Goal: Task Accomplishment & Management: Manage account settings

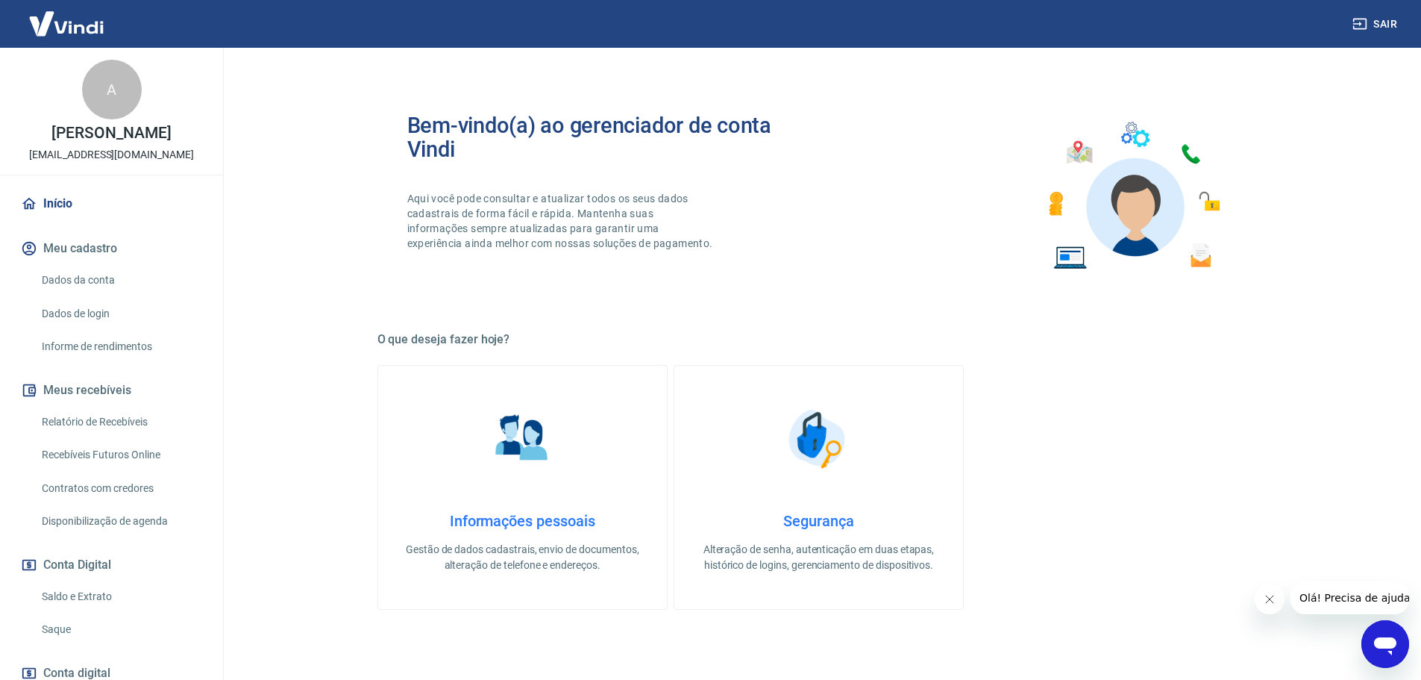
click at [1383, 641] on icon "Open messaging window" at bounding box center [1385, 646] width 22 height 18
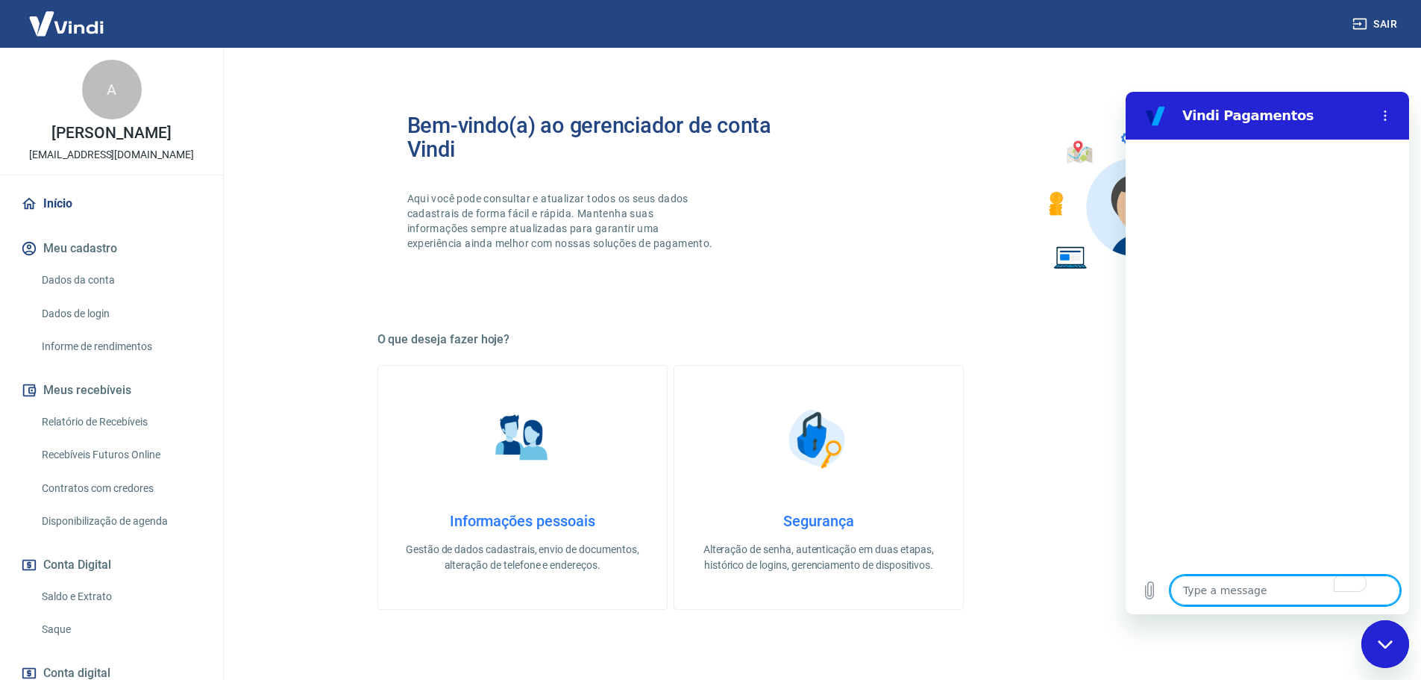
type textarea "c"
type textarea "x"
type textarea "co"
type textarea "x"
type textarea "com"
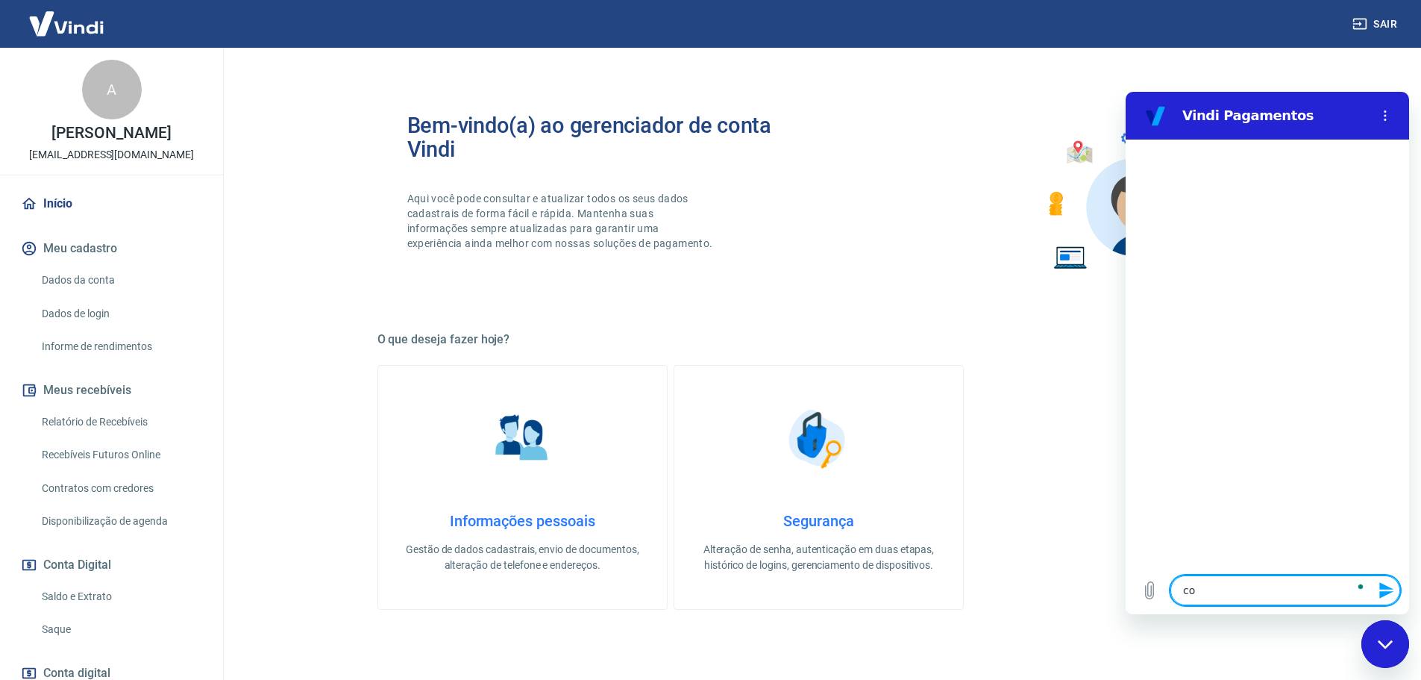
type textarea "x"
type textarea "como"
type textarea "x"
type textarea "como"
type textarea "x"
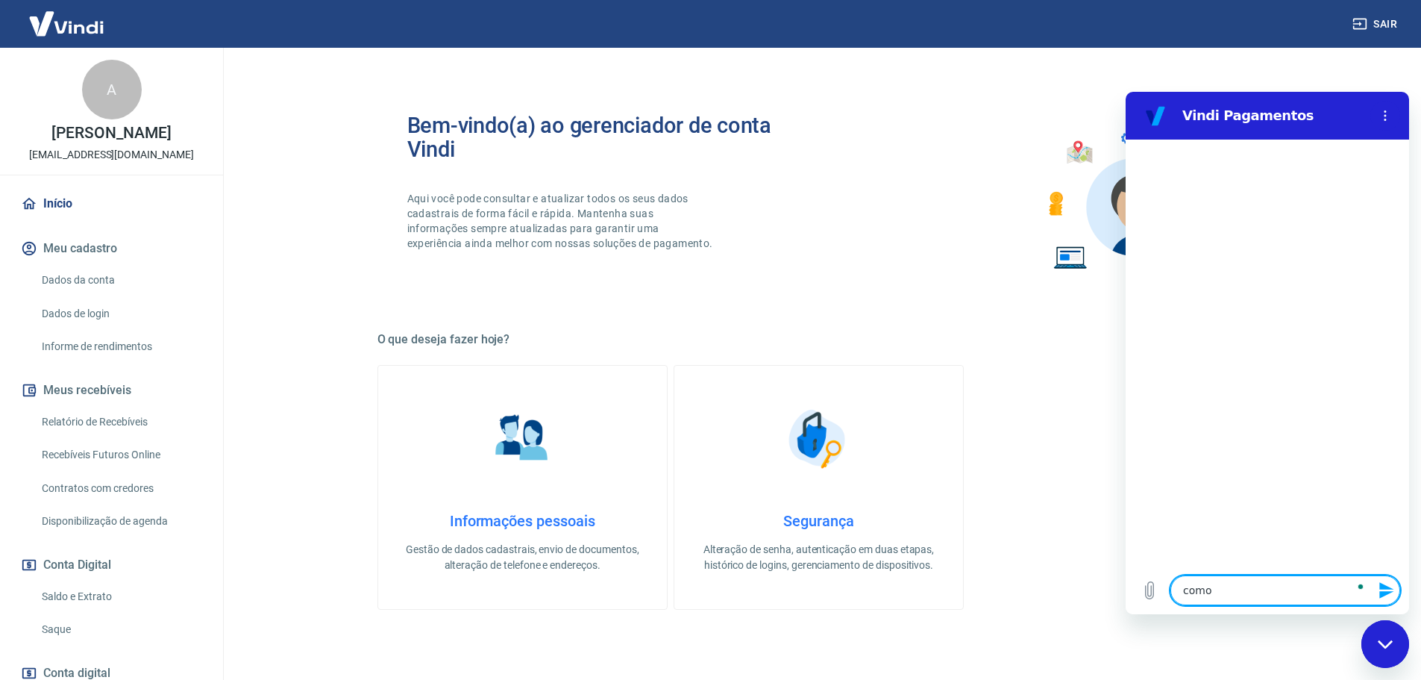
type textarea "como e"
type textarea "x"
type textarea "como en"
type textarea "x"
type textarea "como enc"
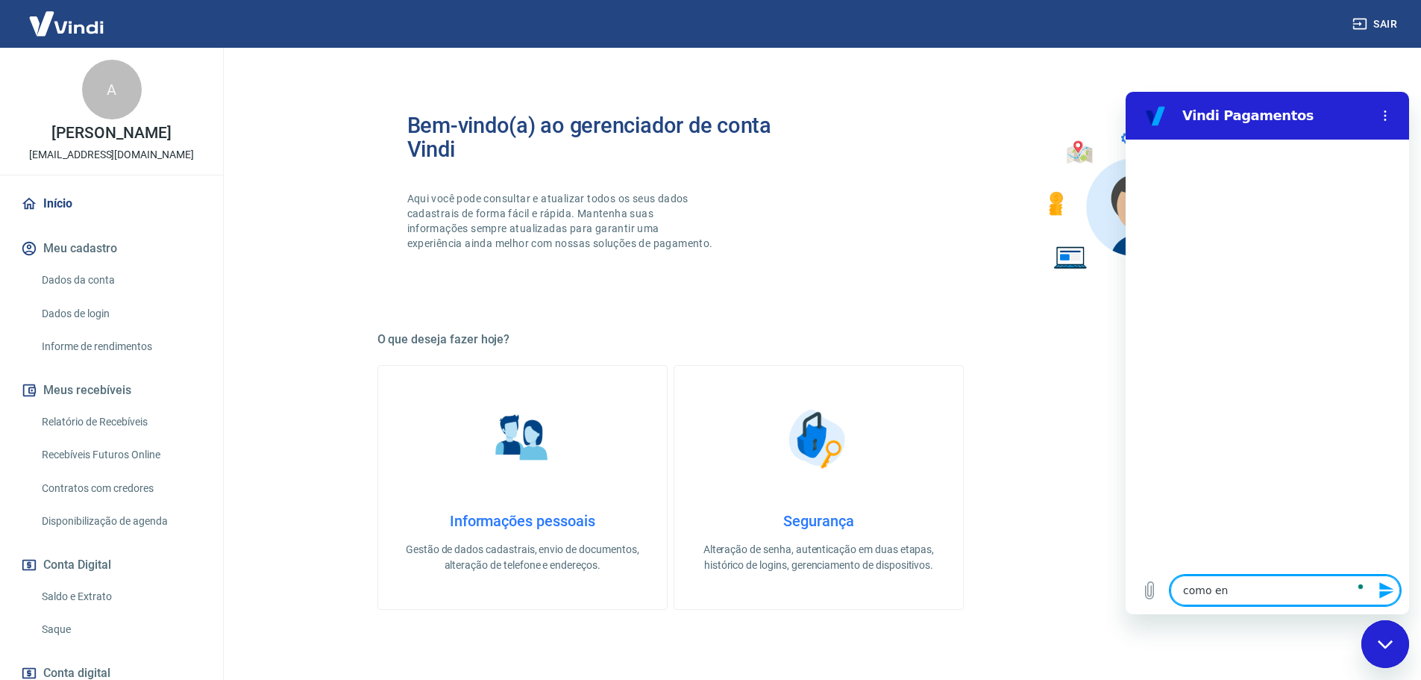
type textarea "x"
type textarea "como ence"
type textarea "x"
type textarea "como encer"
type textarea "x"
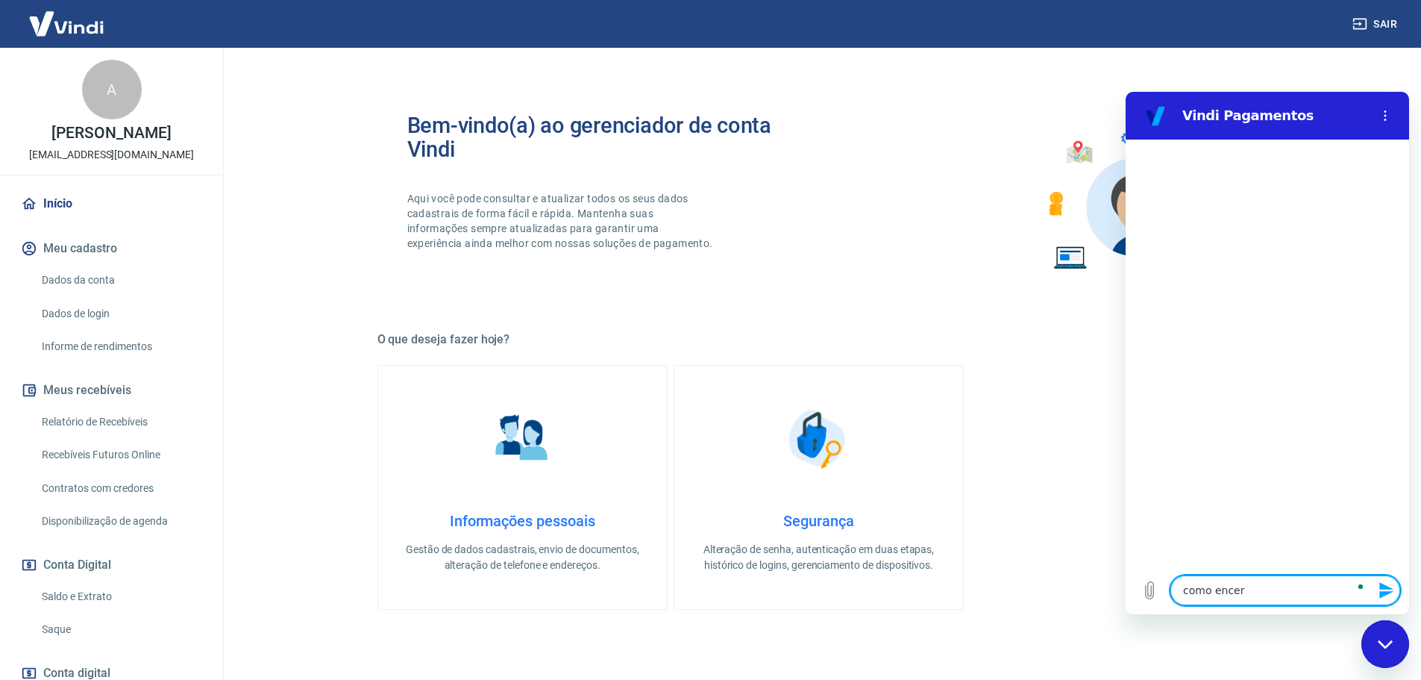
type textarea "como encerr"
type textarea "x"
type textarea "como encerra"
type textarea "x"
type textarea "como encerrar"
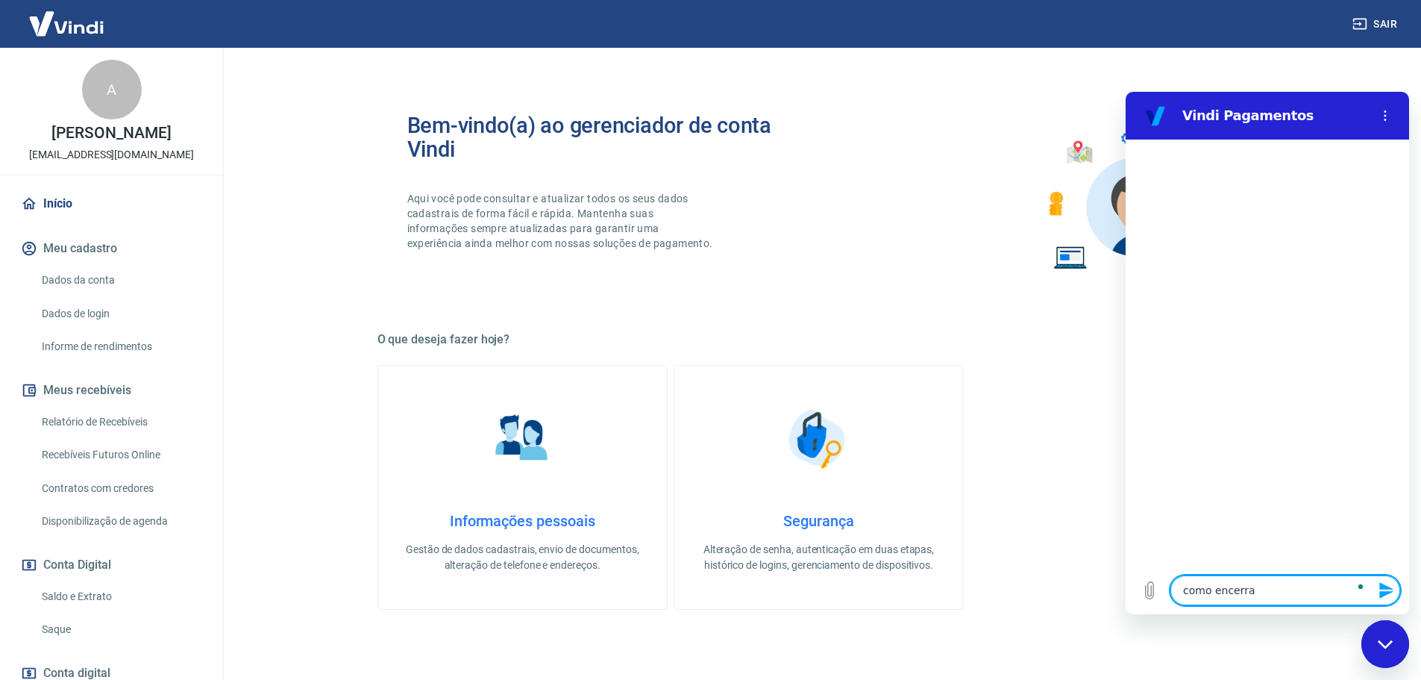
type textarea "x"
type textarea "como encerrar"
type textarea "x"
type textarea "como encerrar a"
type textarea "x"
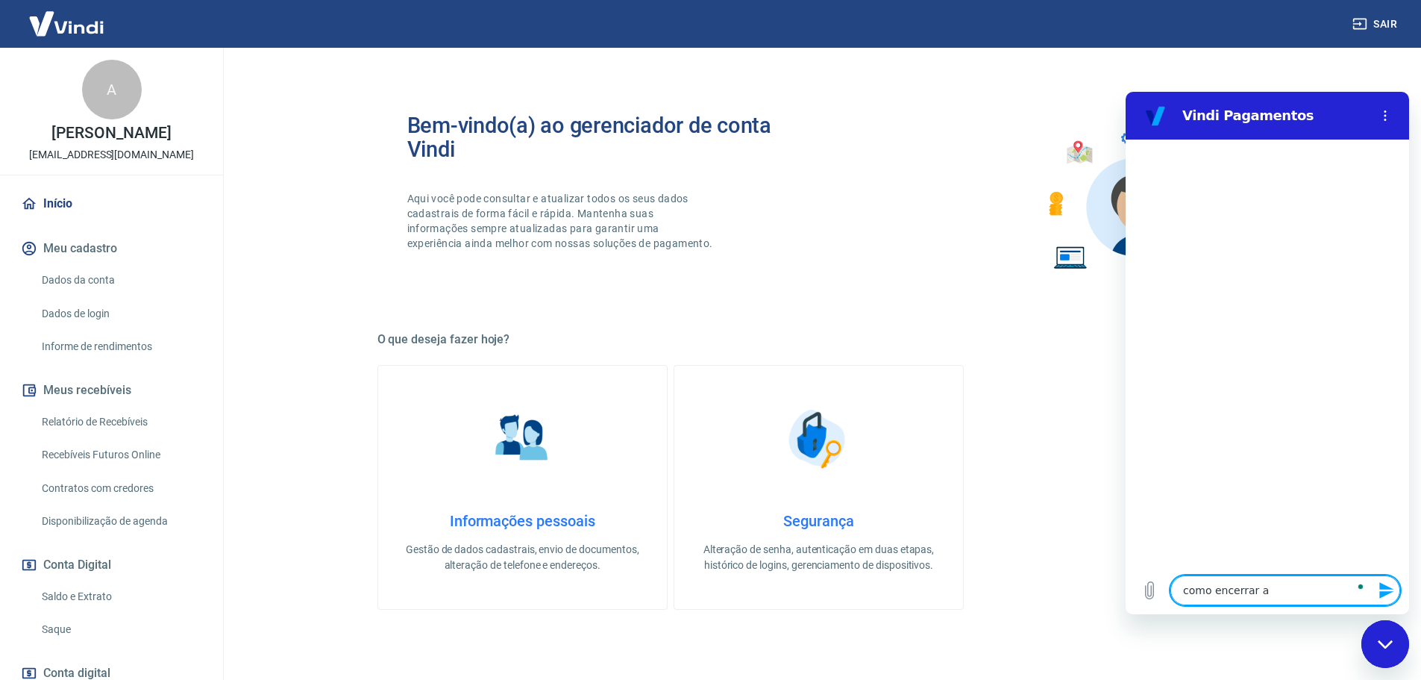
type textarea "como encerrar a"
type textarea "x"
type textarea "como encerrar a m"
type textarea "x"
type textarea "como encerrar a mi"
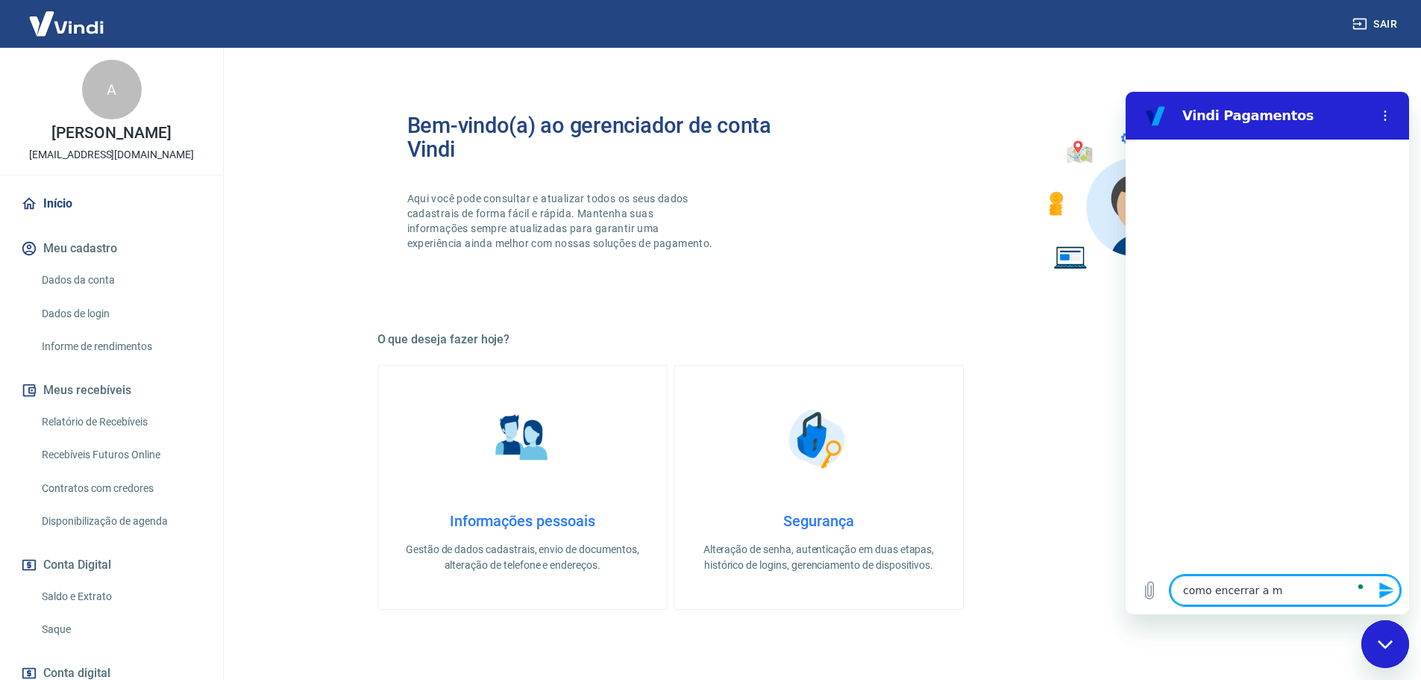
type textarea "x"
type textarea "como encerrar a min"
type textarea "x"
type textarea "como encerrar a minh"
type textarea "x"
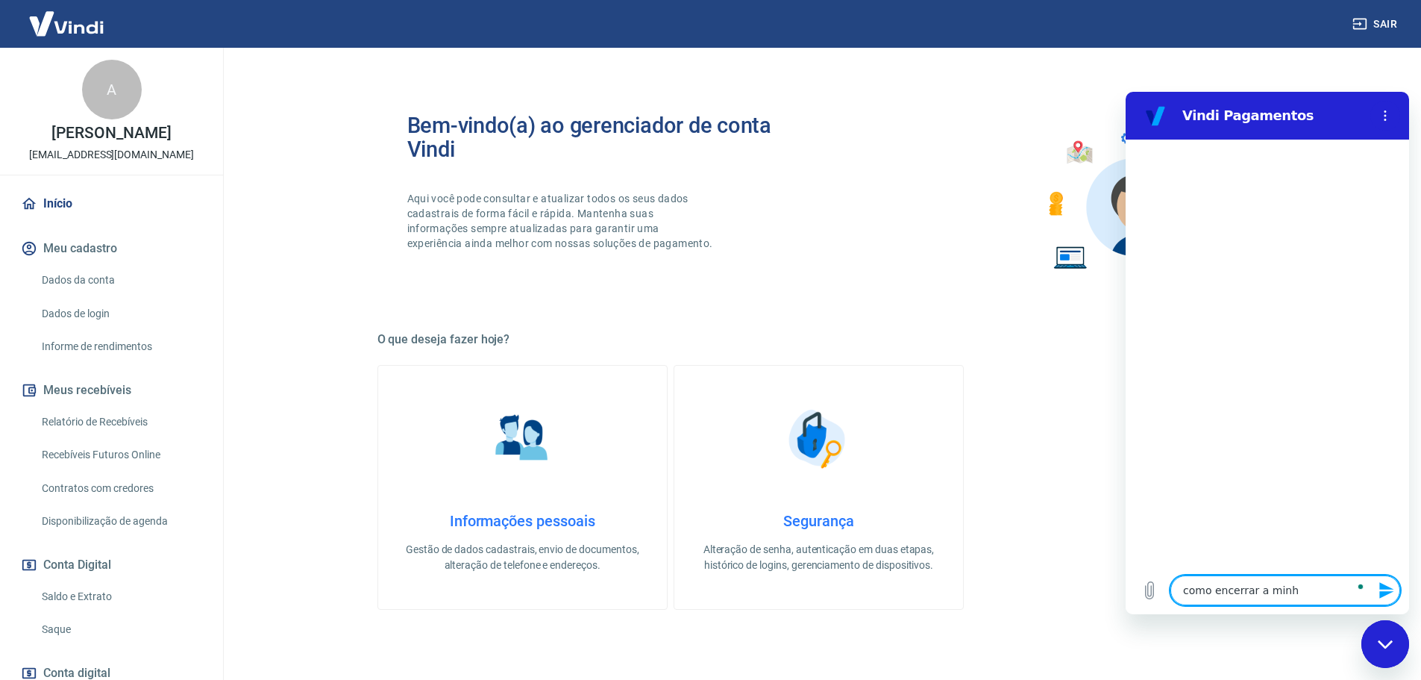
type textarea "como encerrar a minha"
type textarea "x"
type textarea "como encerrar a minha"
type textarea "x"
type textarea "como encerrar a minha c"
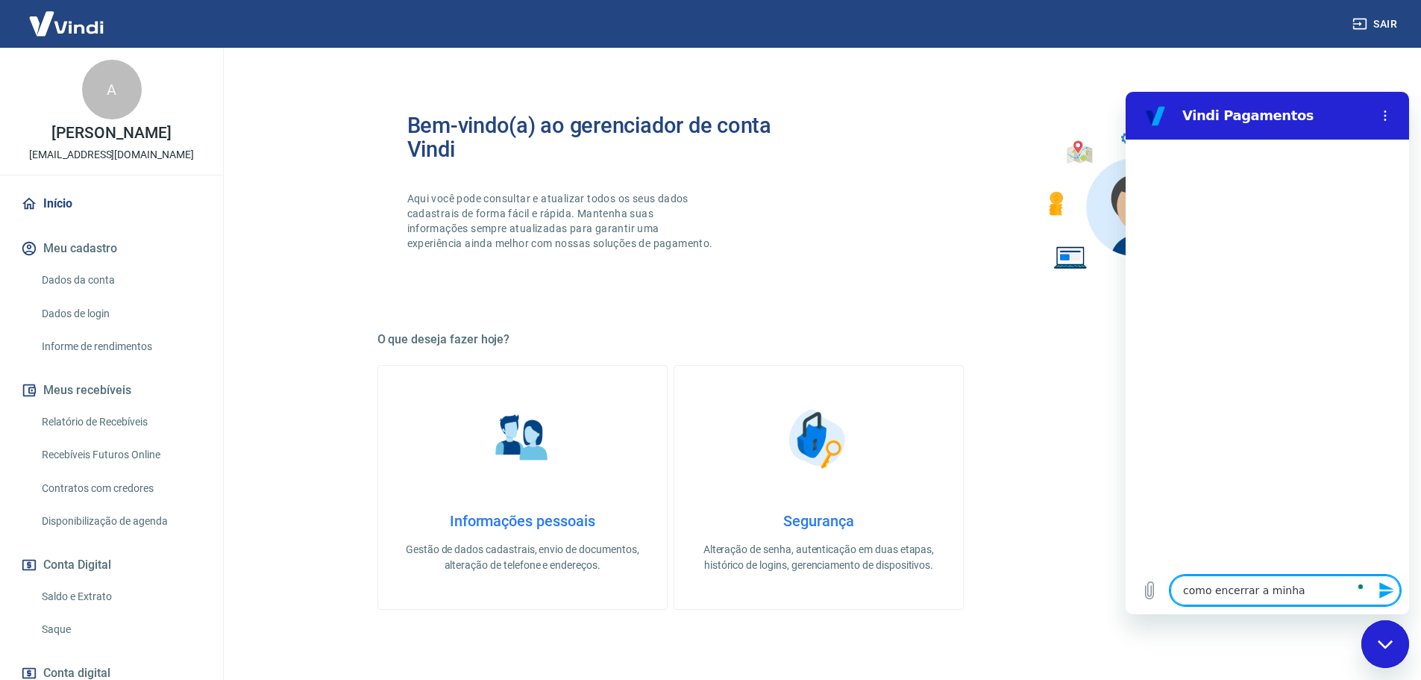
type textarea "x"
type textarea "como encerrar a minha co"
type textarea "x"
type textarea "como encerrar a minha con"
type textarea "x"
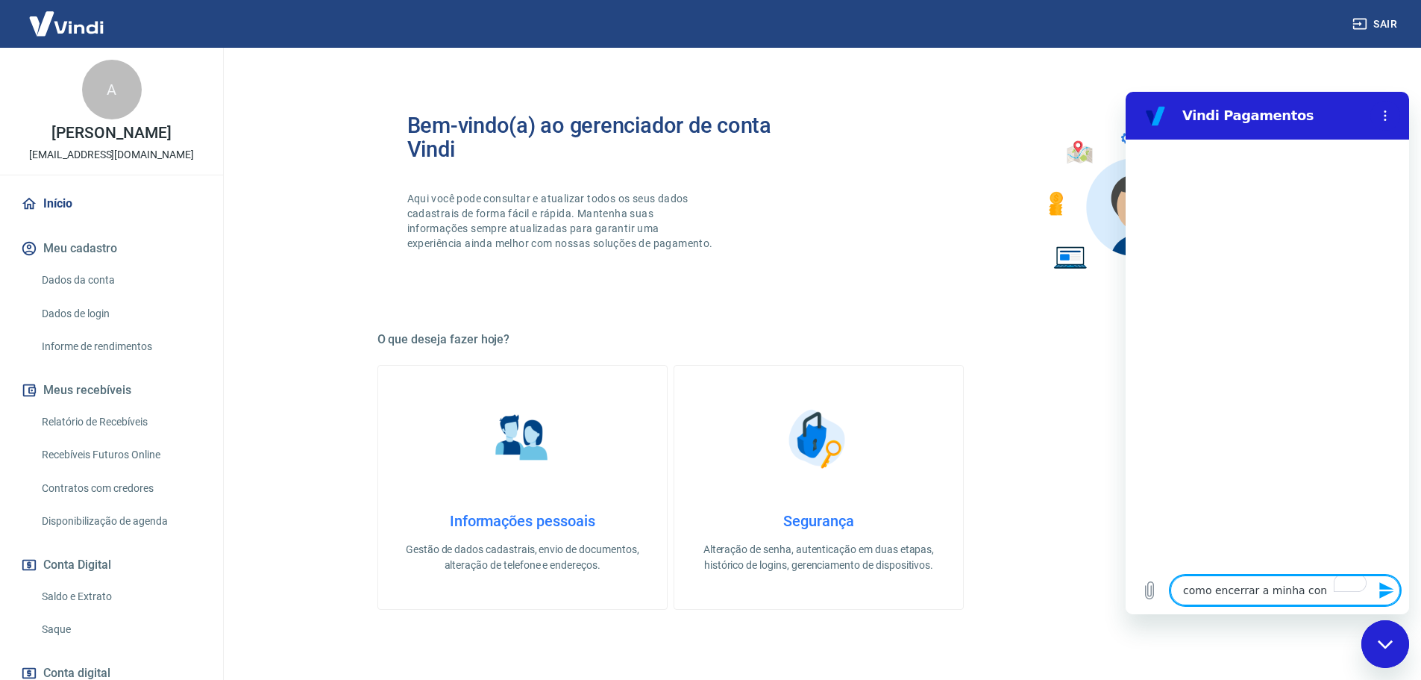
type textarea "como encerrar a minha cont"
type textarea "x"
type textarea "como encerrar a minha conta"
type textarea "x"
type textarea "como encerrar a minha conta?"
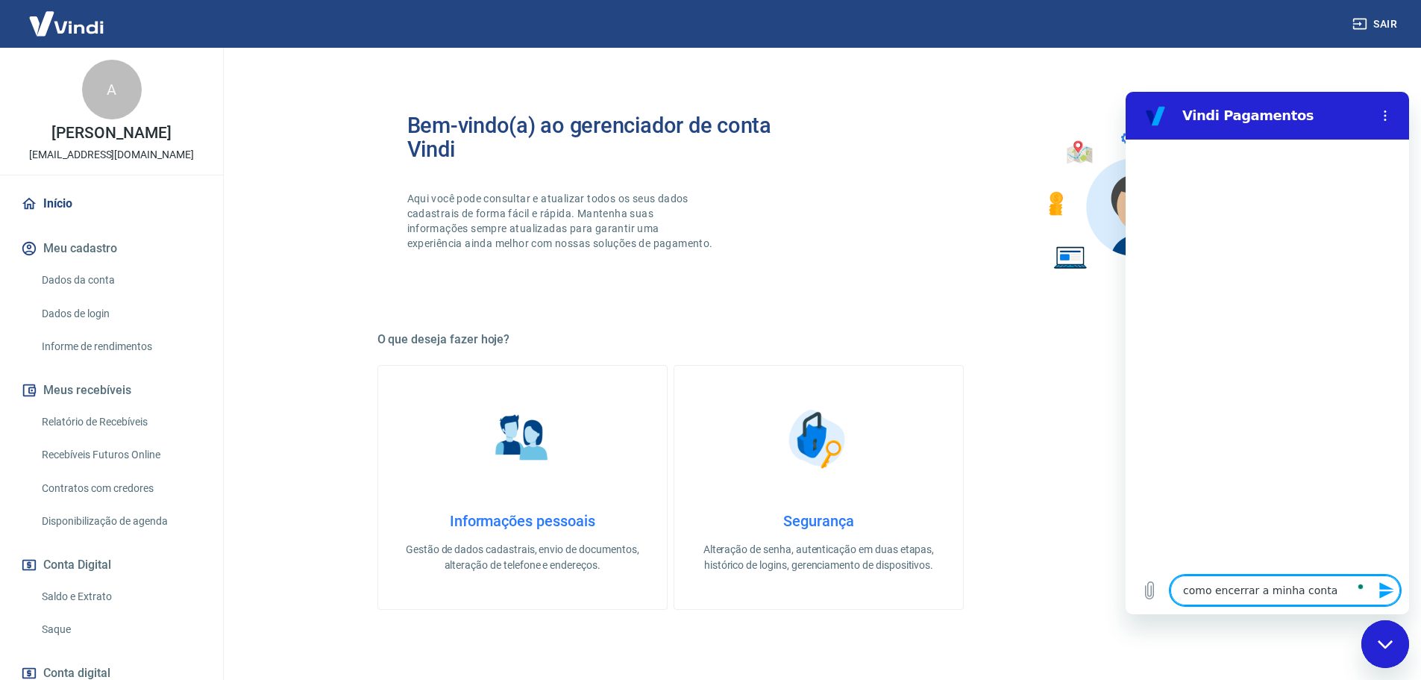
type textarea "x"
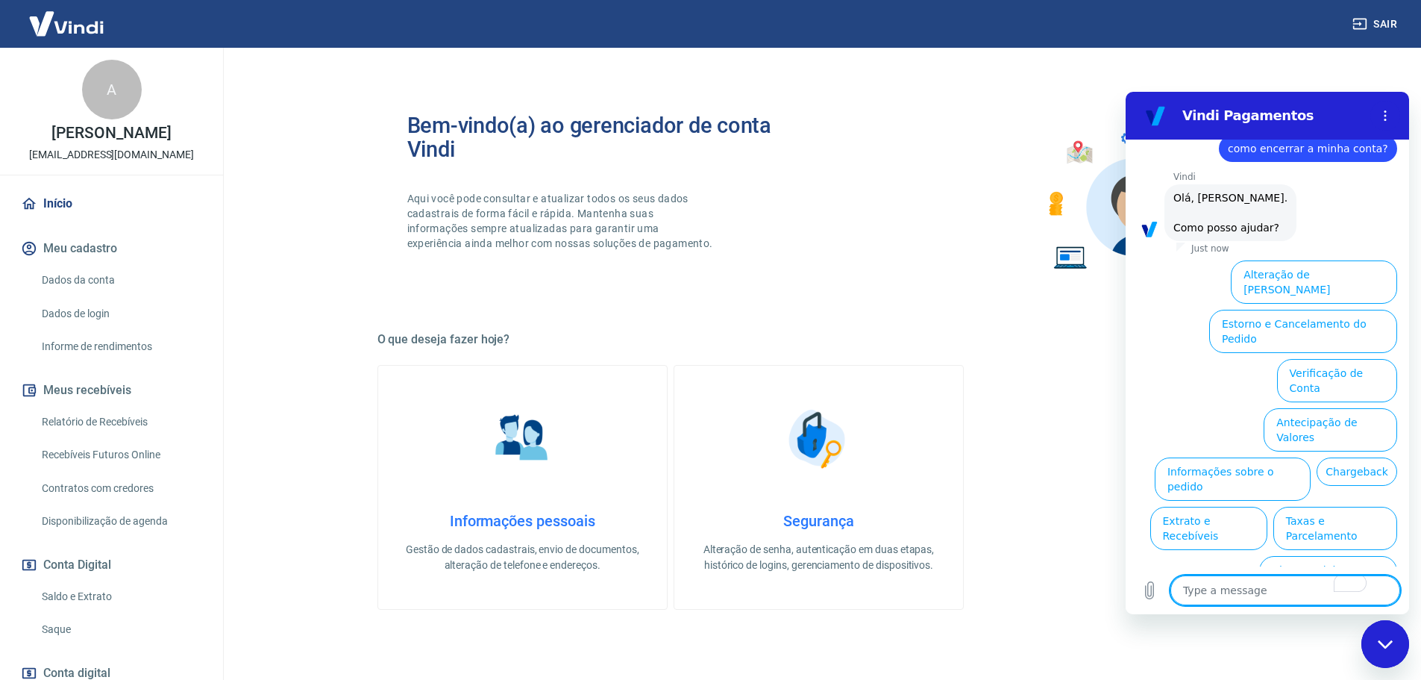
scroll to position [35, 0]
click at [1233, 578] on textarea "To enrich screen reader interactions, please activate Accessibility in Grammarl…" at bounding box center [1286, 590] width 230 height 30
click at [1231, 582] on textarea "To enrich screen reader interactions, please activate Accessibility in Grammarl…" at bounding box center [1286, 590] width 230 height 30
type textarea "c"
type textarea "x"
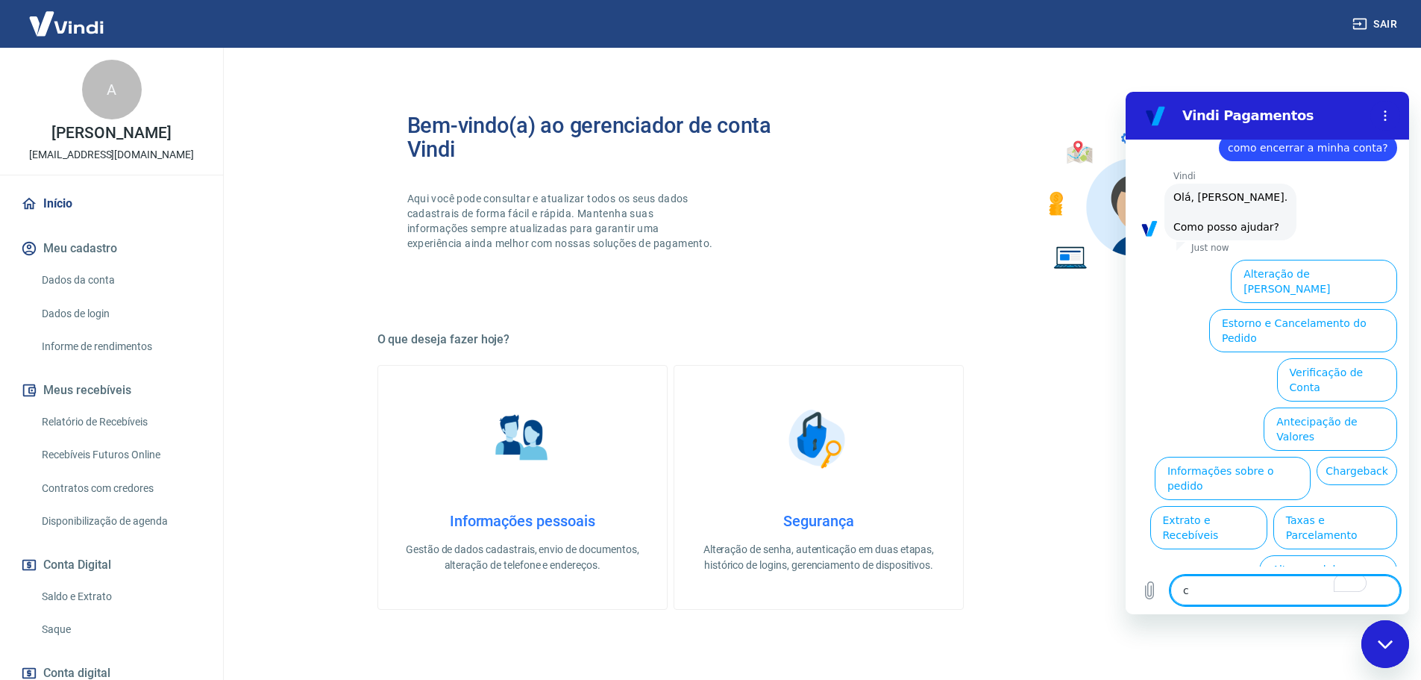
type textarea "ca"
type textarea "x"
type textarea "can"
type textarea "x"
type textarea "canc"
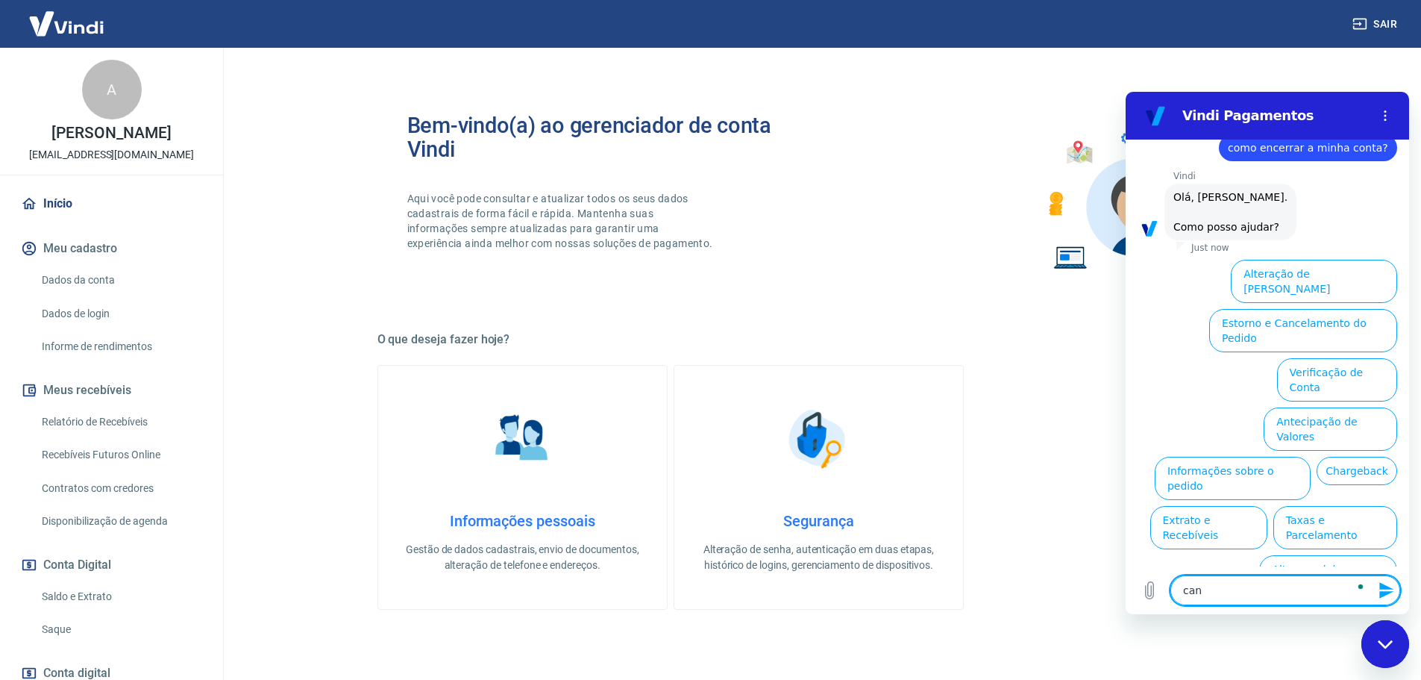
type textarea "x"
type textarea "cance"
type textarea "x"
type textarea "cancel"
type textarea "x"
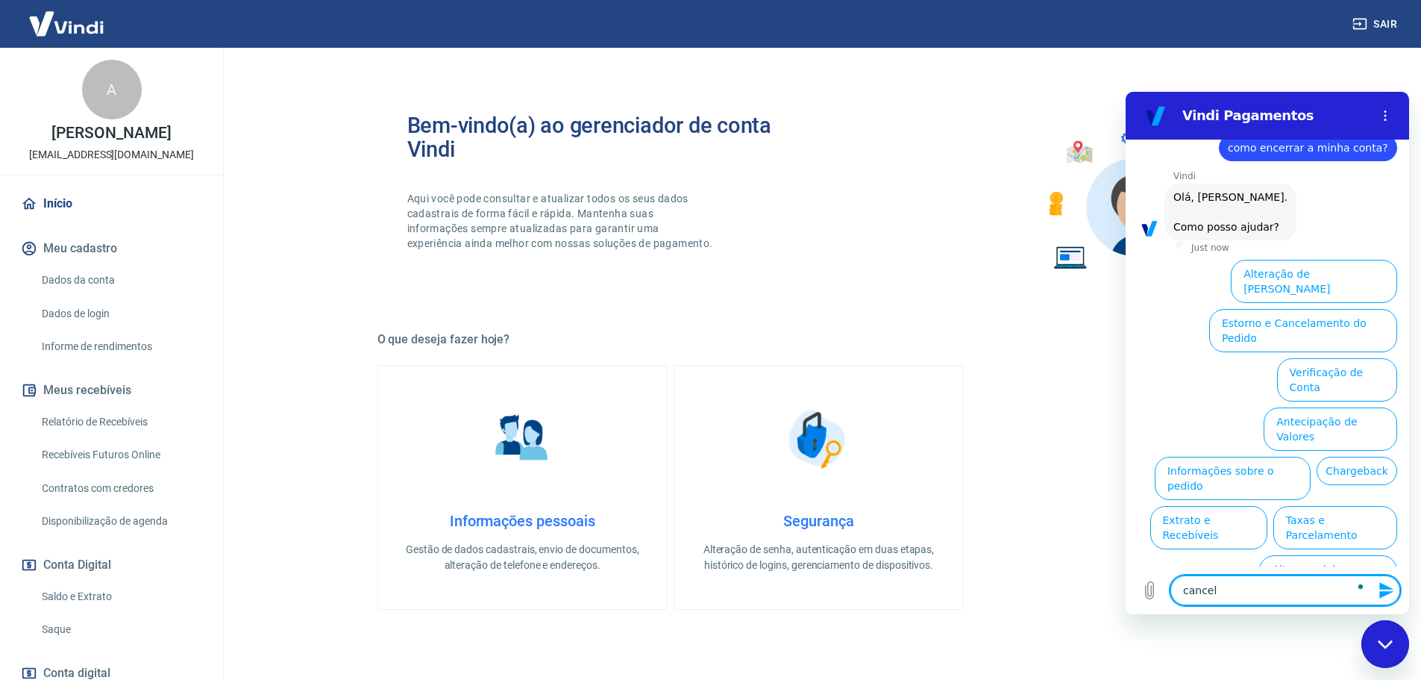
type textarea "cancela"
type textarea "x"
type textarea "cancelar"
type textarea "x"
type textarea "cancelar"
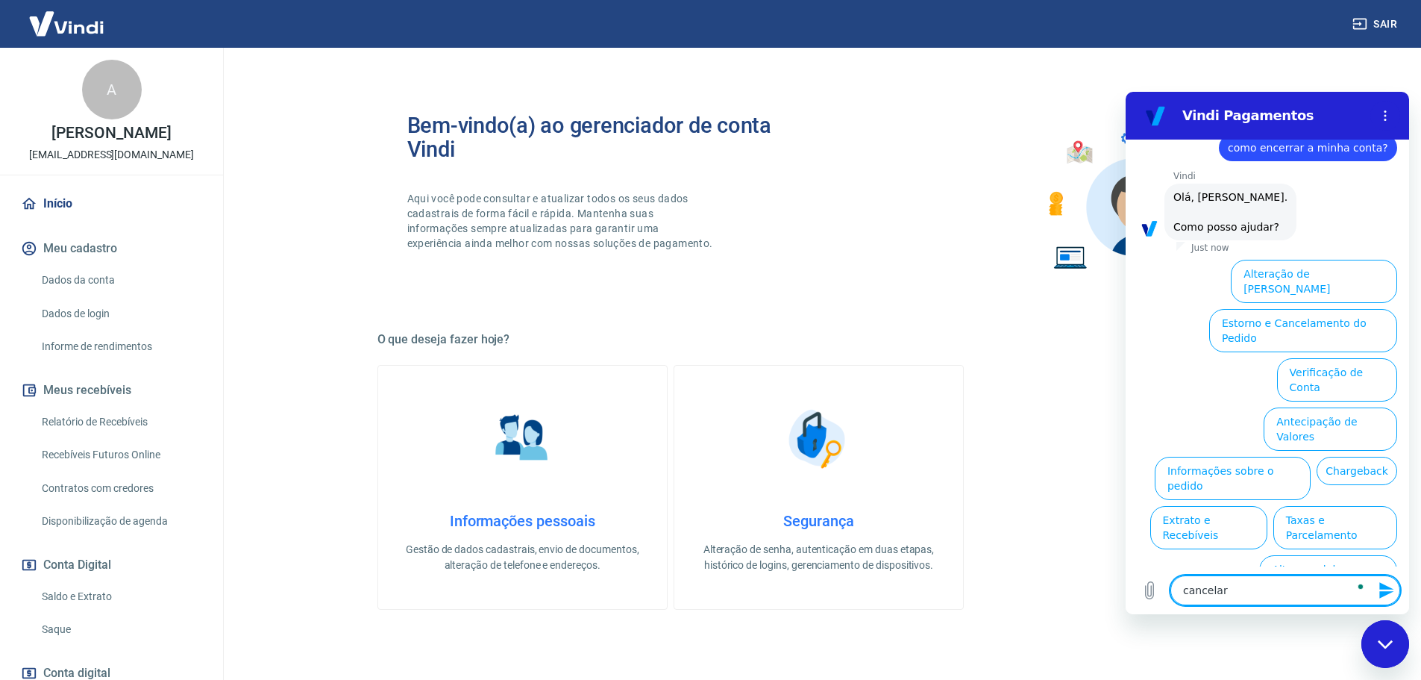
type textarea "x"
type textarea "cancelar c"
type textarea "x"
type textarea "cancelar co"
type textarea "x"
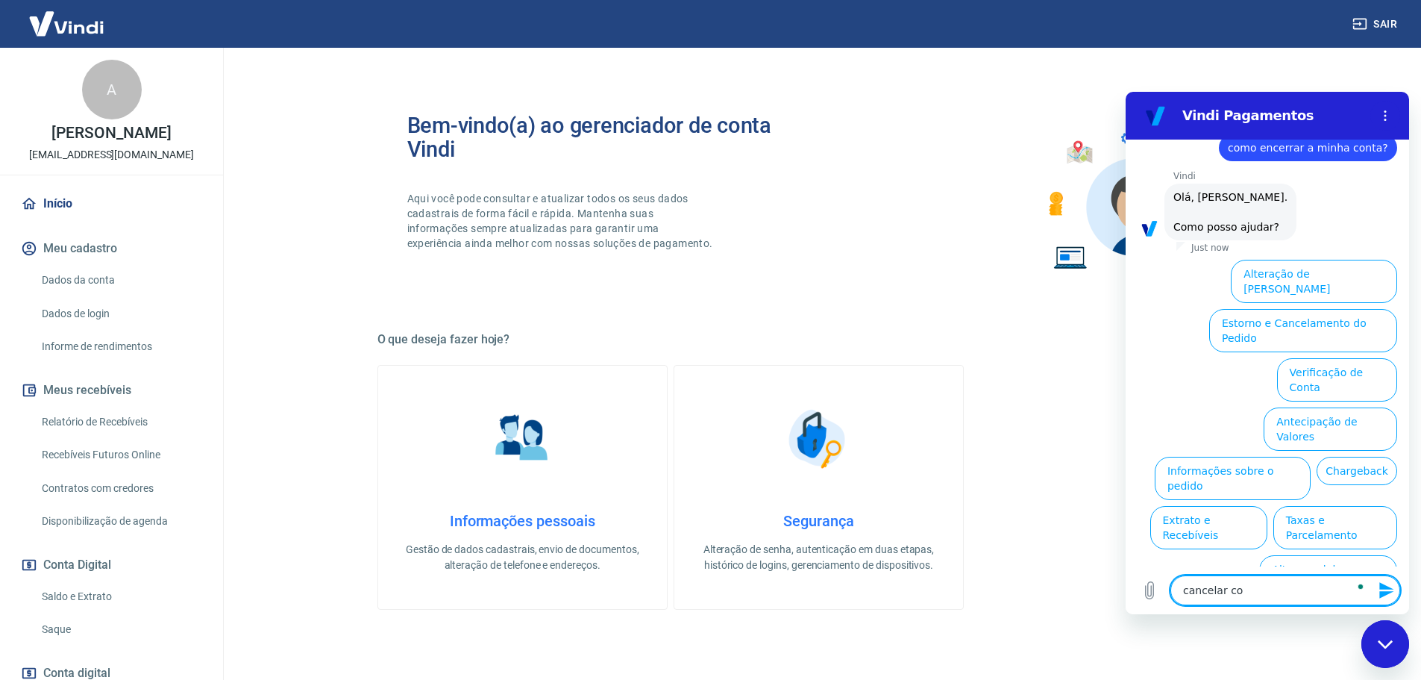
type textarea "cancelar con"
type textarea "x"
type textarea "cancelar cont"
type textarea "x"
type textarea "cancelar conta"
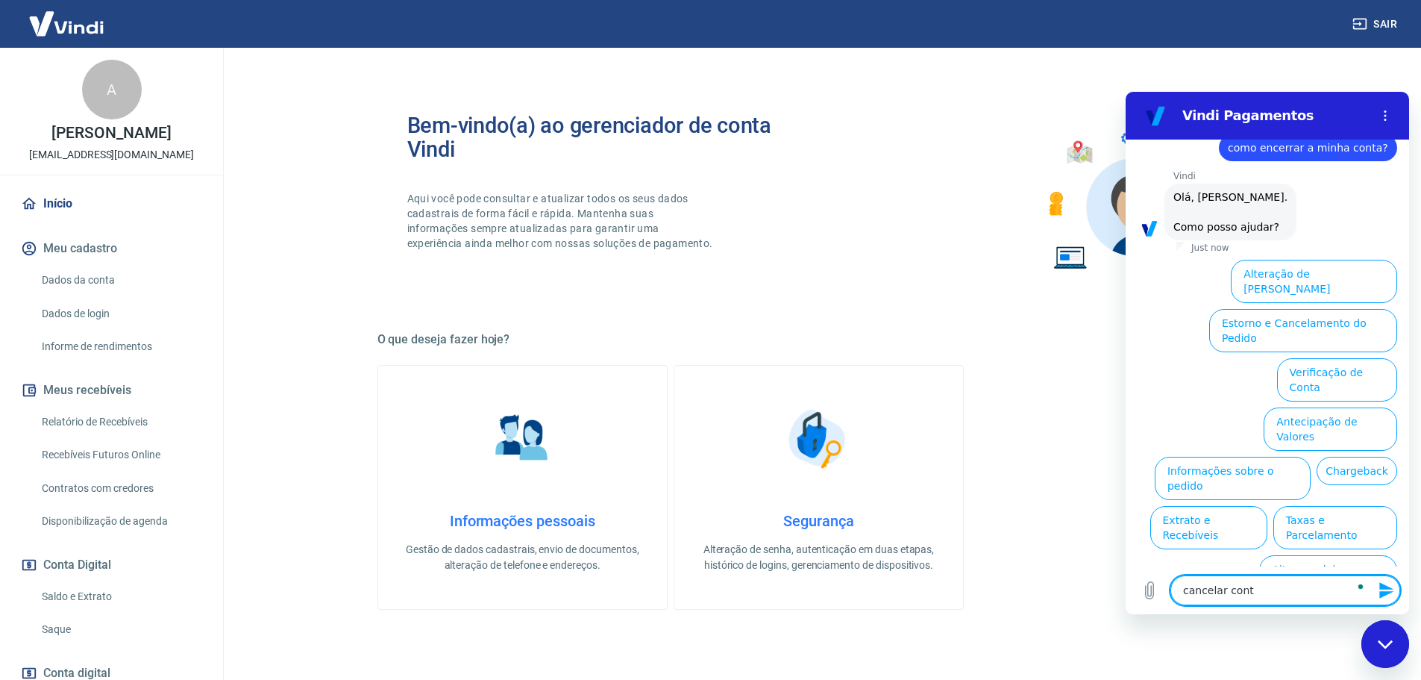
type textarea "x"
type textarea "cancelar cont"
type textarea "x"
type textarea "cancelar con"
type textarea "x"
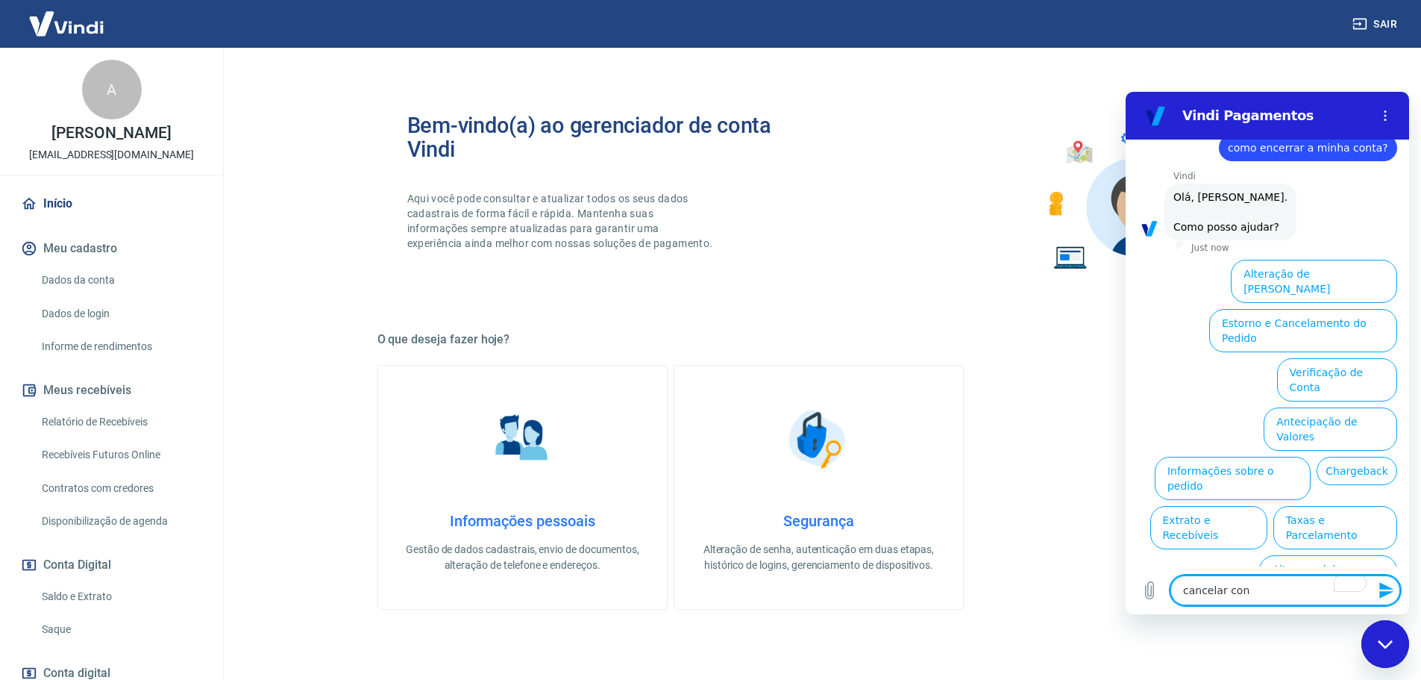
type textarea "cancelar co"
type textarea "x"
type textarea "cancelar c"
type textarea "x"
type textarea "cancelar"
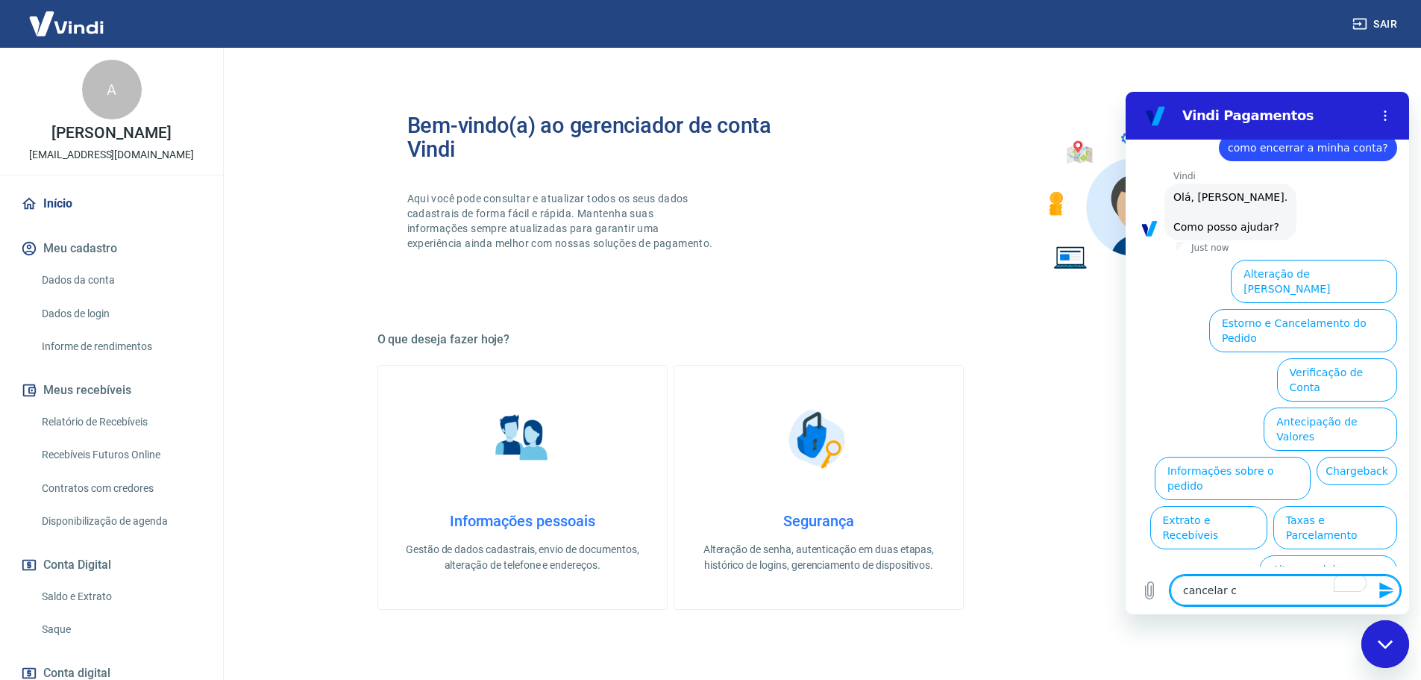
type textarea "x"
type textarea "cancelar"
type textarea "x"
type textarea "cancela"
type textarea "x"
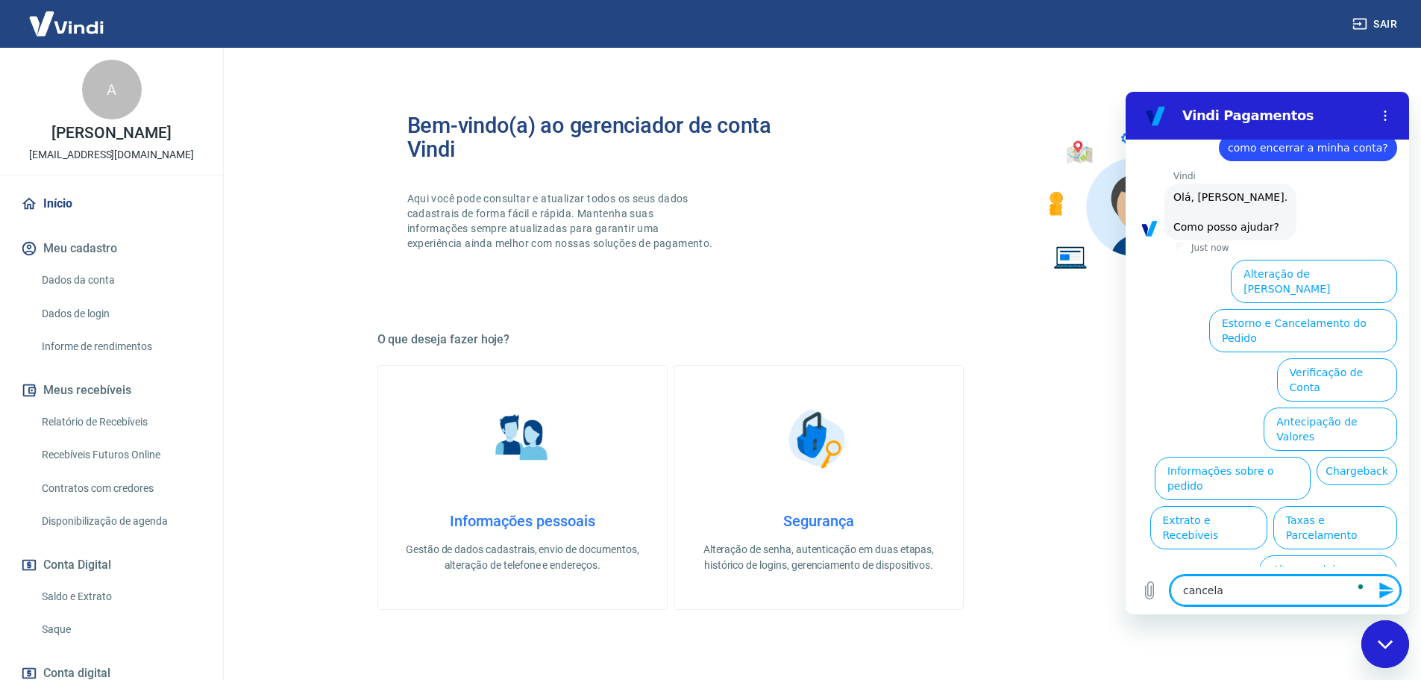
type textarea "cancel"
type textarea "x"
type textarea "cance"
type textarea "x"
type textarea "canc"
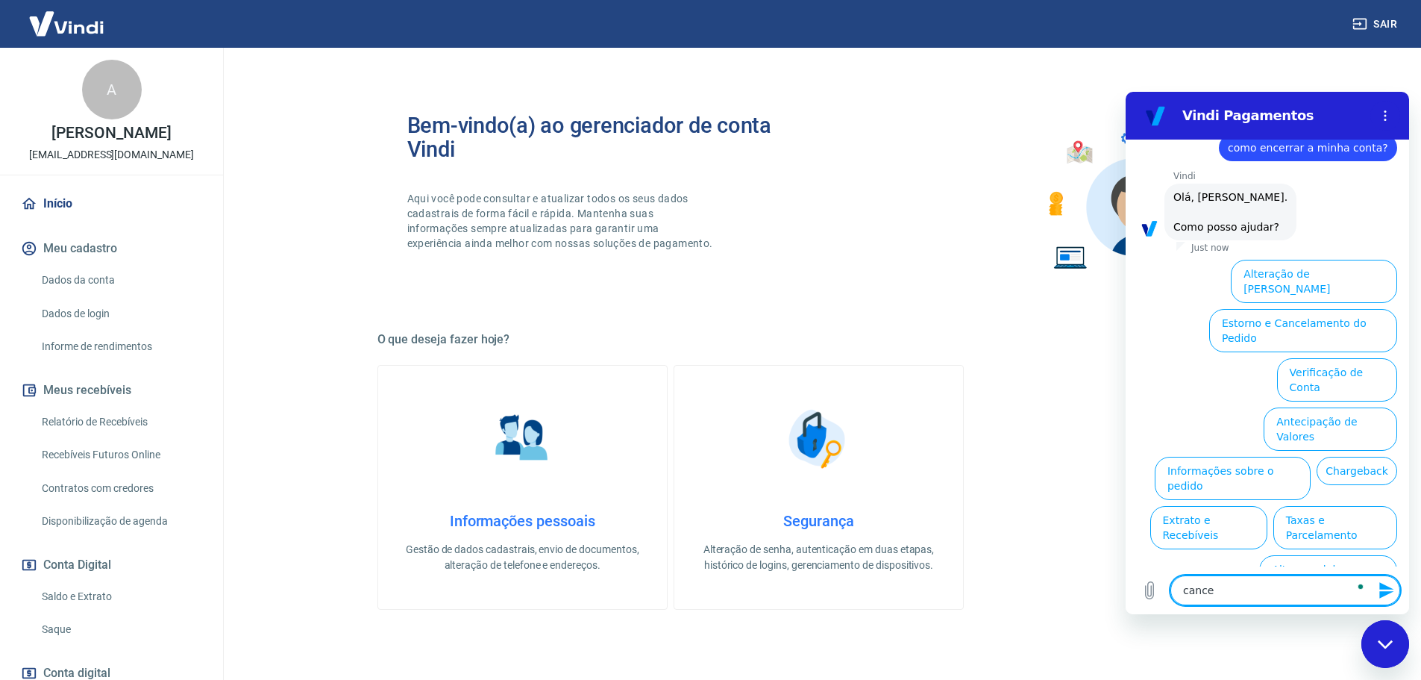
type textarea "x"
type textarea "can"
type textarea "x"
type textarea "ca"
type textarea "x"
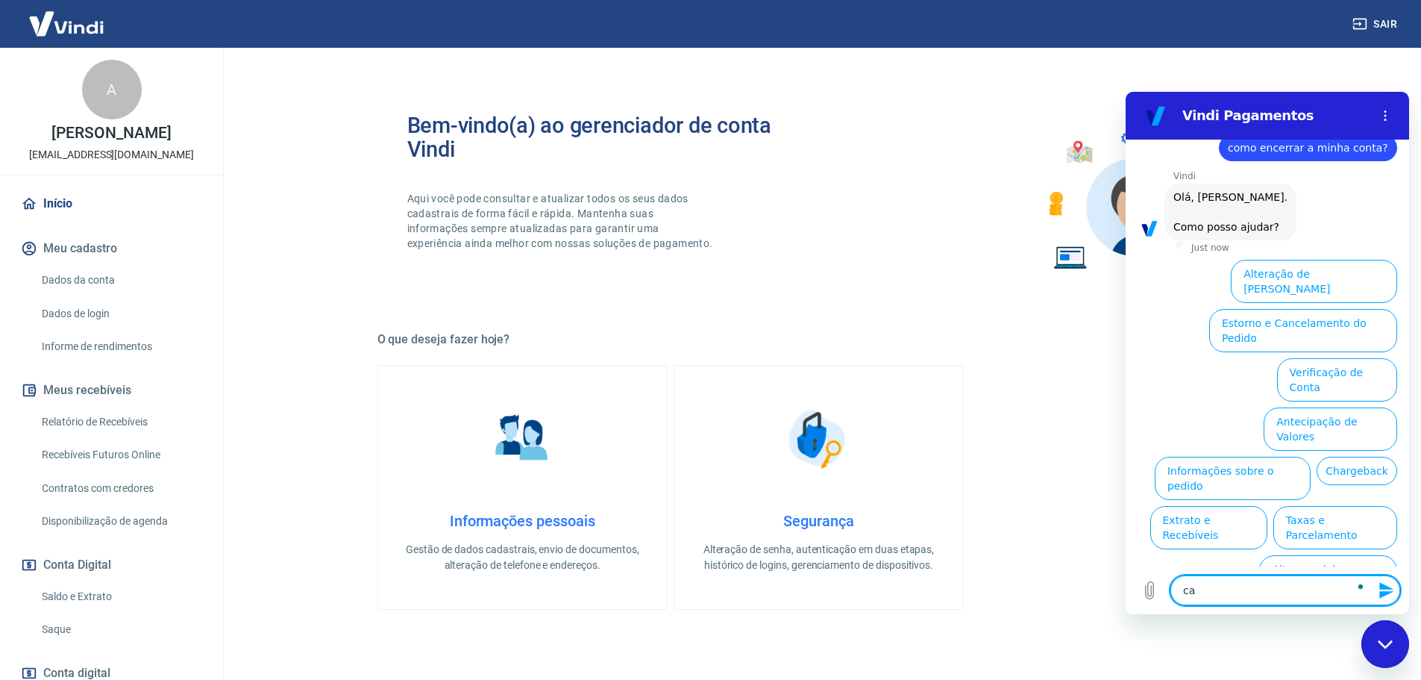
type textarea "c"
type textarea "x"
type textarea "e"
type textarea "x"
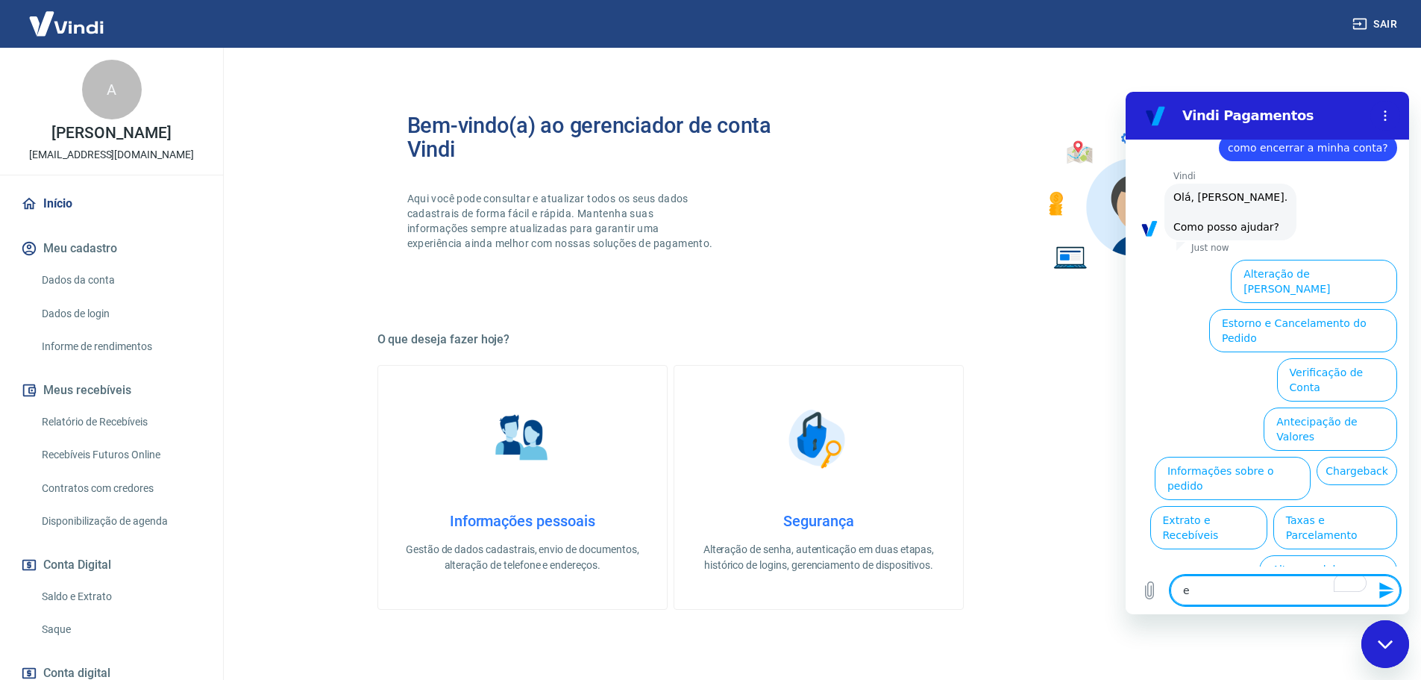
type textarea "en"
type textarea "x"
type textarea "enc"
type textarea "x"
type textarea "ence"
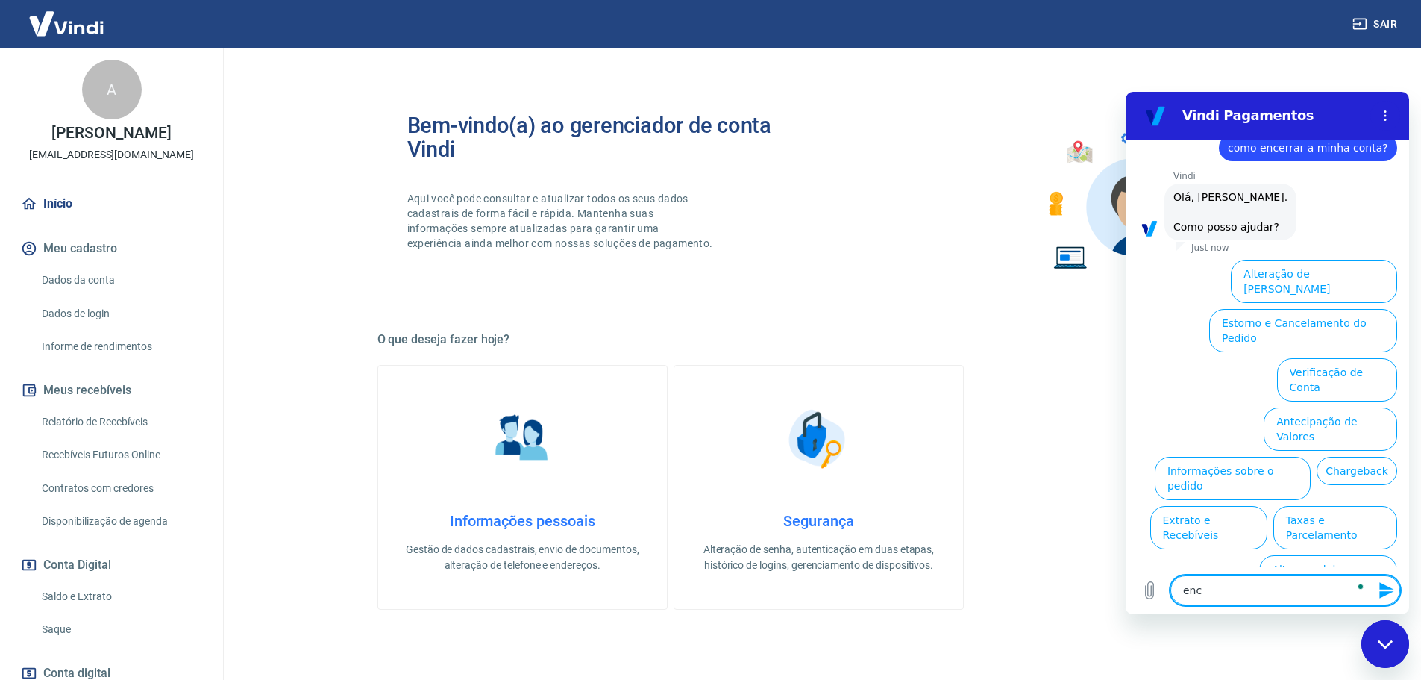
type textarea "x"
type textarea "encer"
type textarea "x"
type textarea "encerr"
type textarea "x"
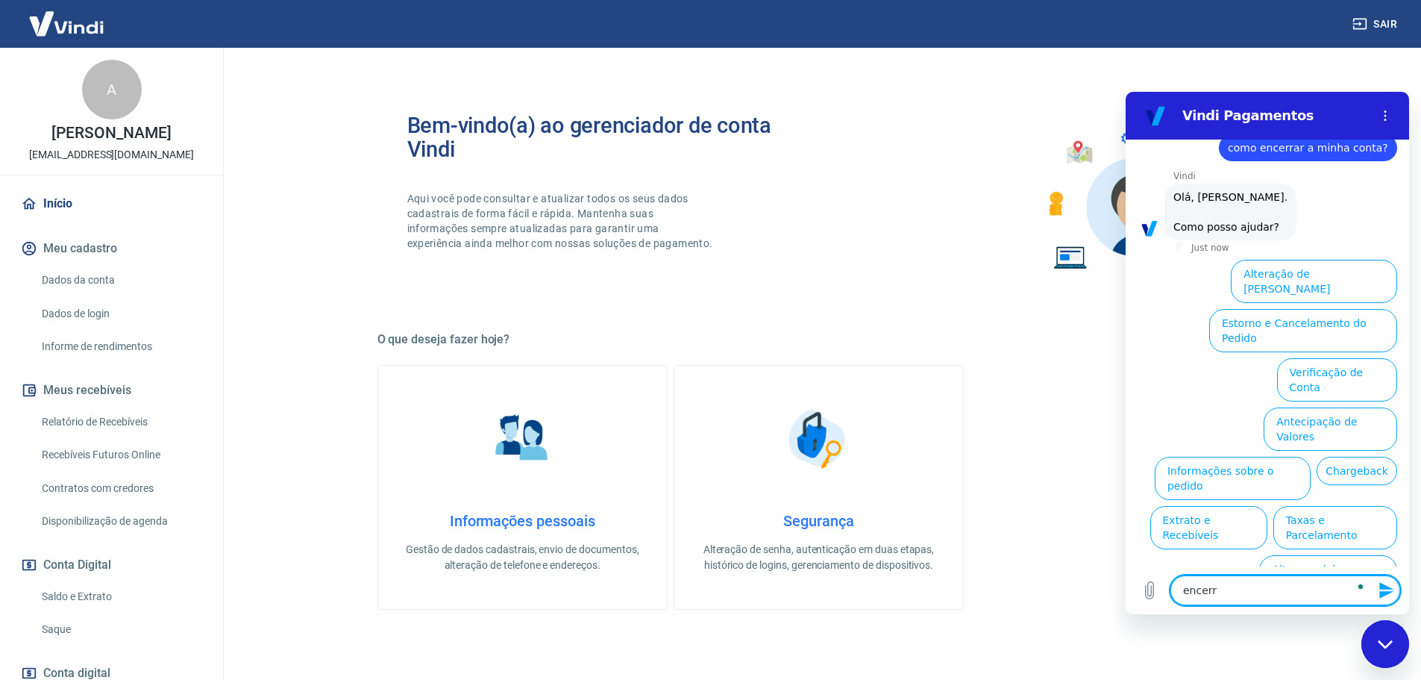
type textarea "encerra"
type textarea "x"
type textarea "encerrar"
type textarea "x"
type textarea "encerrar"
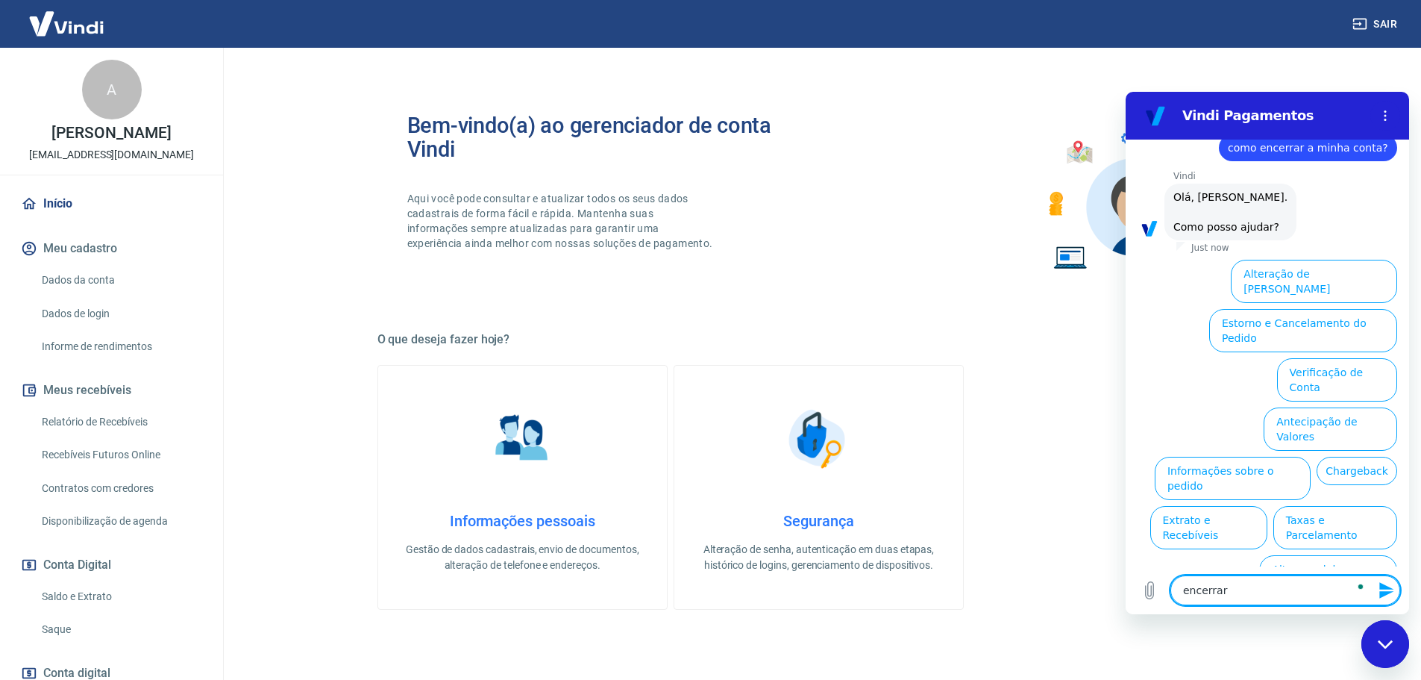
type textarea "x"
type textarea "encerrar c"
type textarea "x"
type textarea "encerrar co"
type textarea "x"
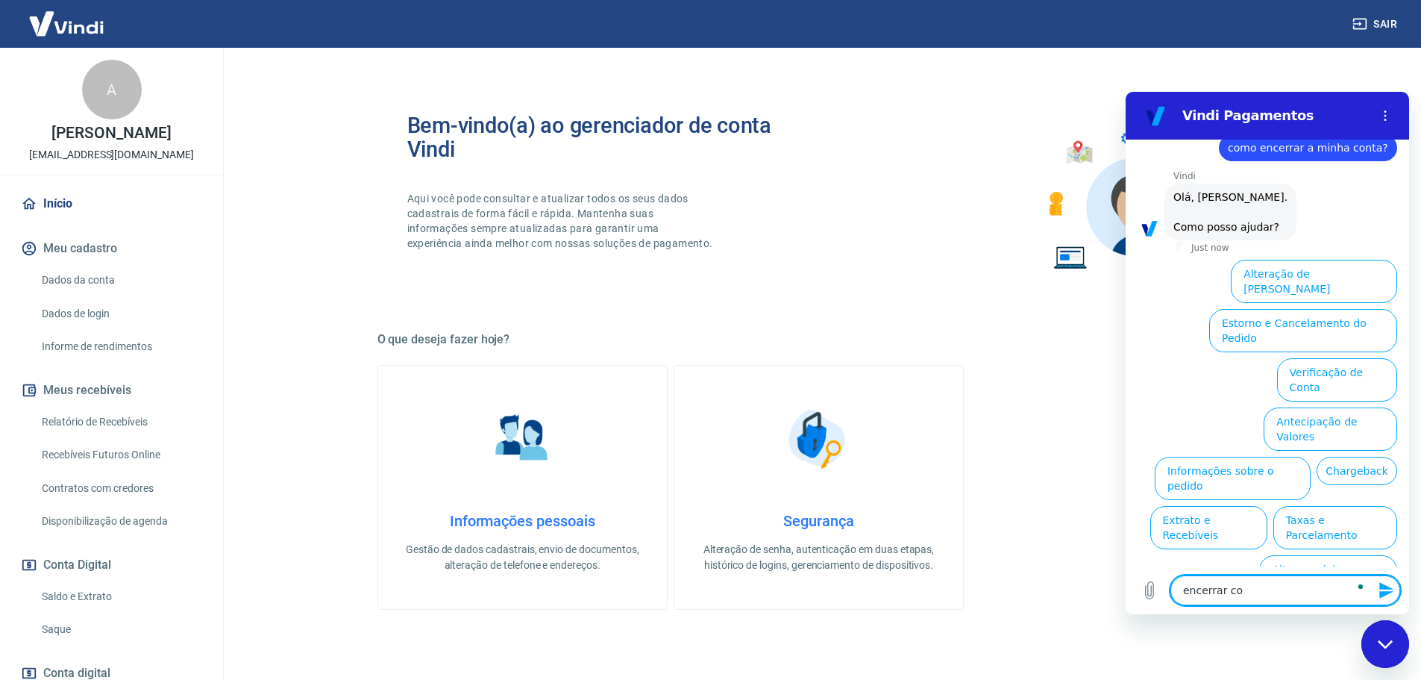
type textarea "encerrar con"
type textarea "x"
type textarea "encerrar cont"
type textarea "x"
type textarea "encerrar conta"
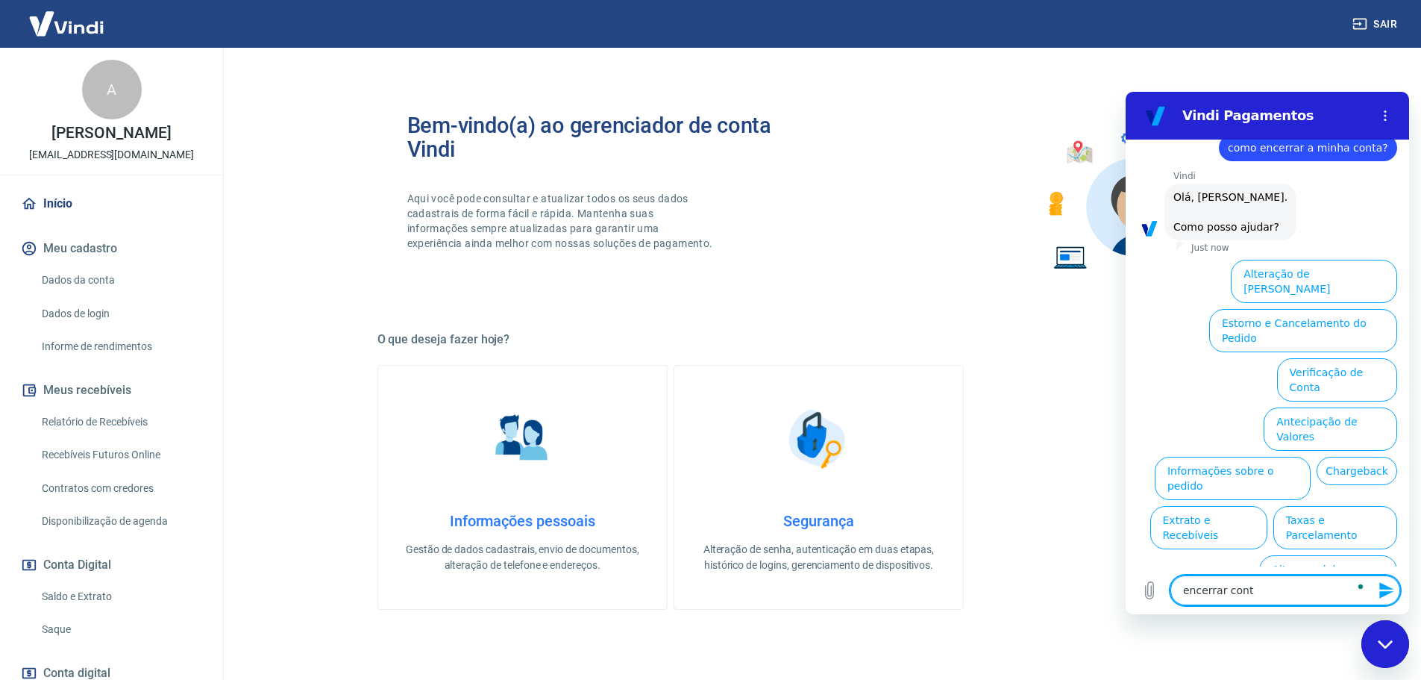
type textarea "x"
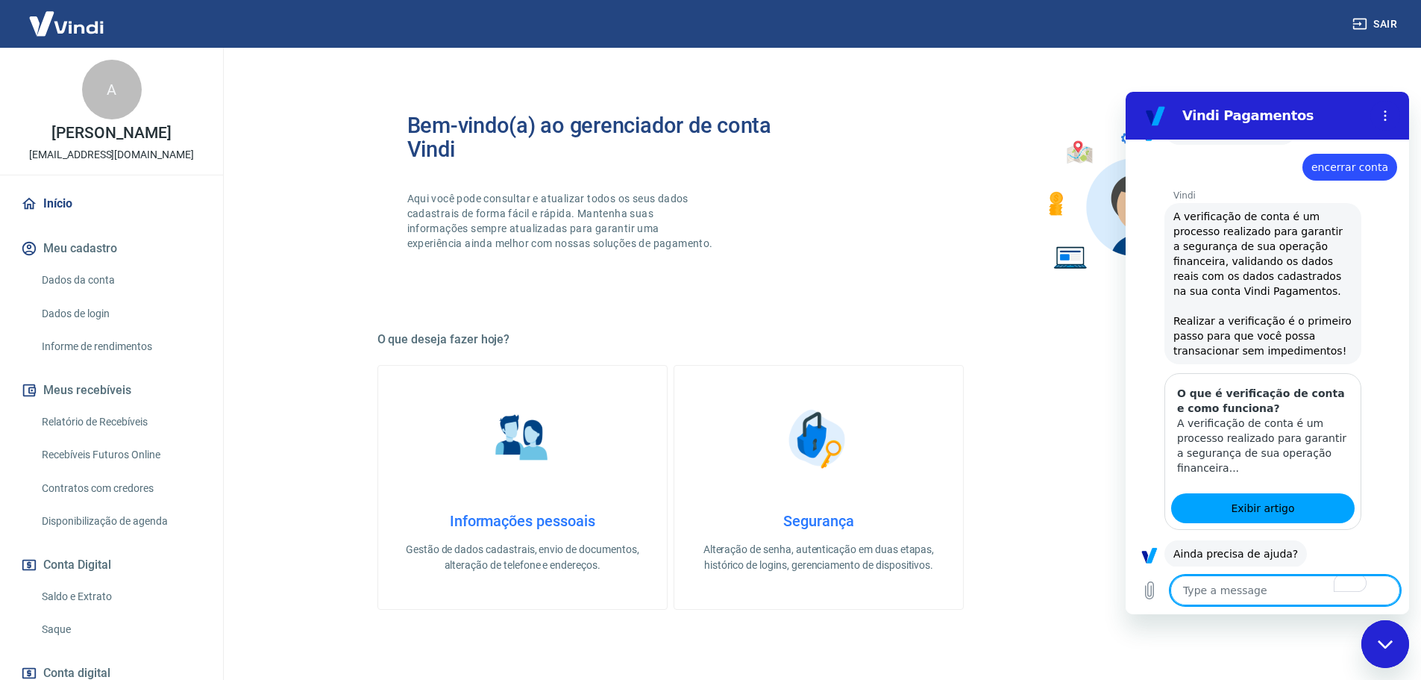
scroll to position [183, 0]
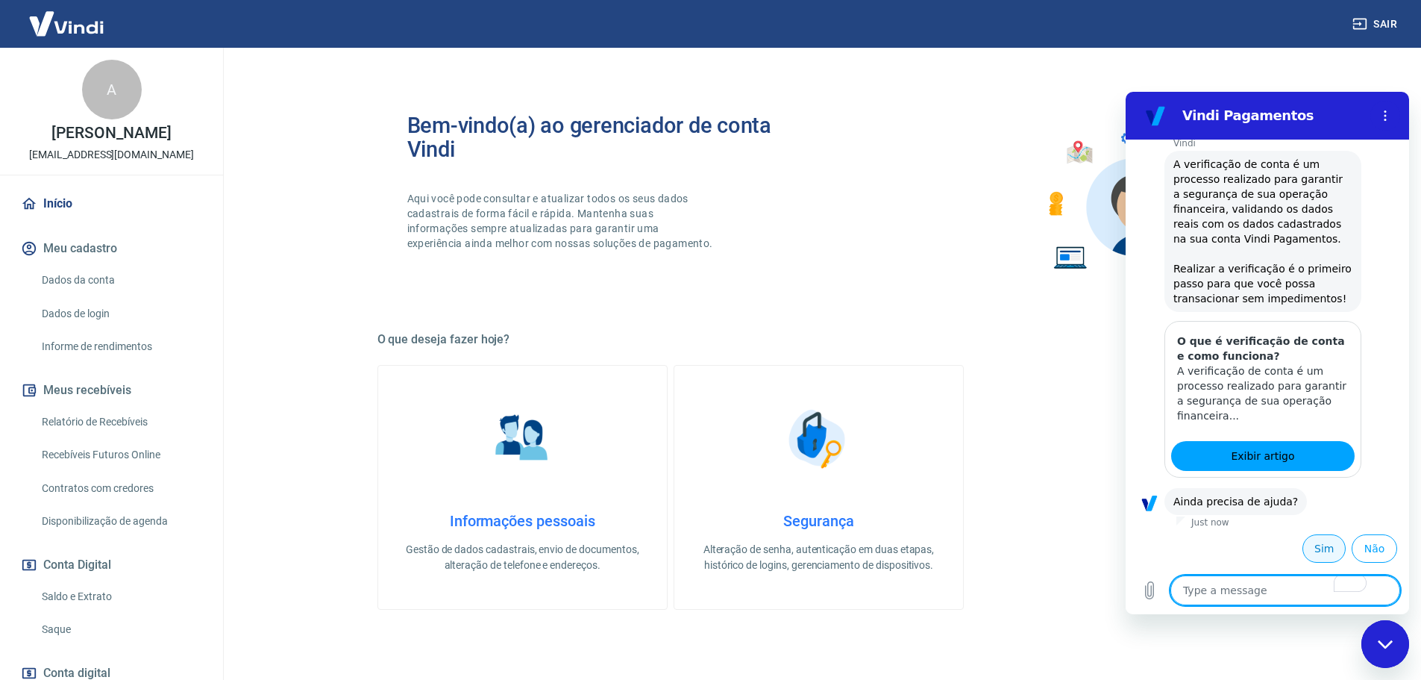
click at [1318, 542] on button "Sim" at bounding box center [1324, 548] width 43 height 28
type textarea "x"
click at [1229, 590] on textarea "To enrich screen reader interactions, please activate Accessibility in Grammarl…" at bounding box center [1286, 590] width 230 height 30
type textarea "c"
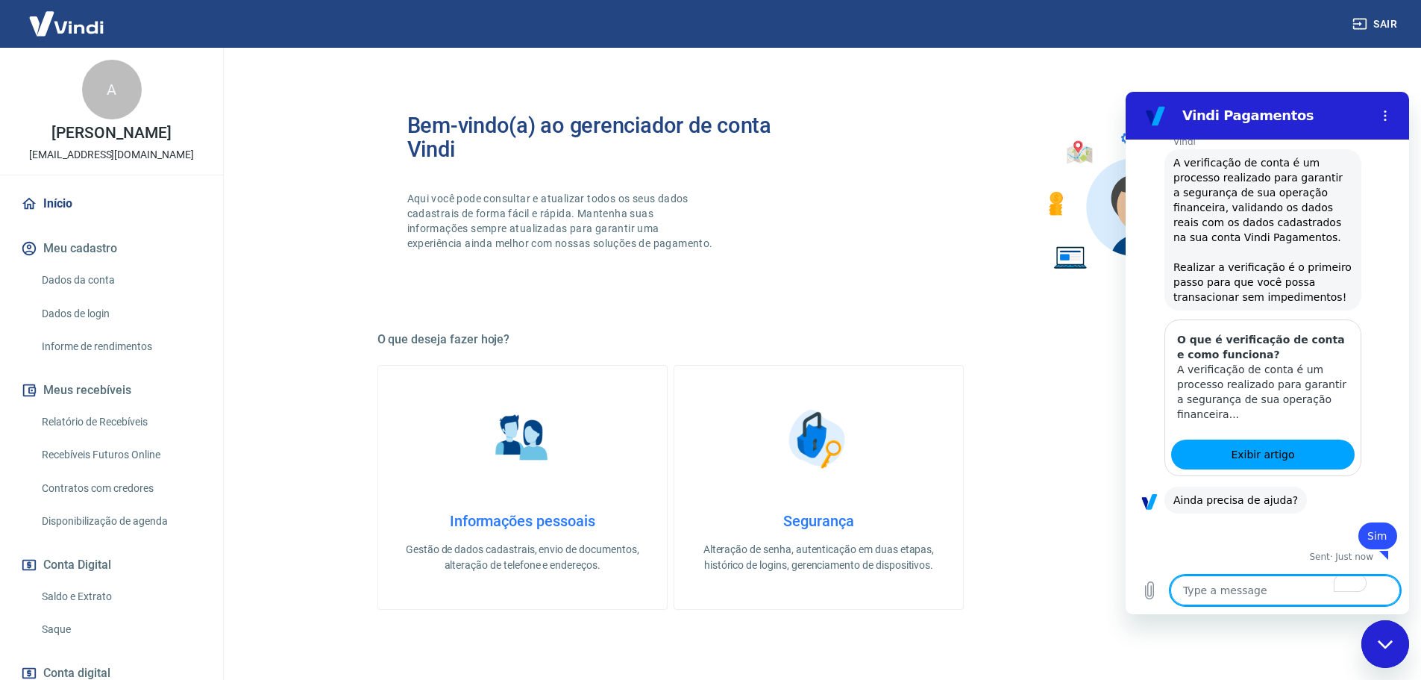
type textarea "x"
type textarea "ca"
type textarea "x"
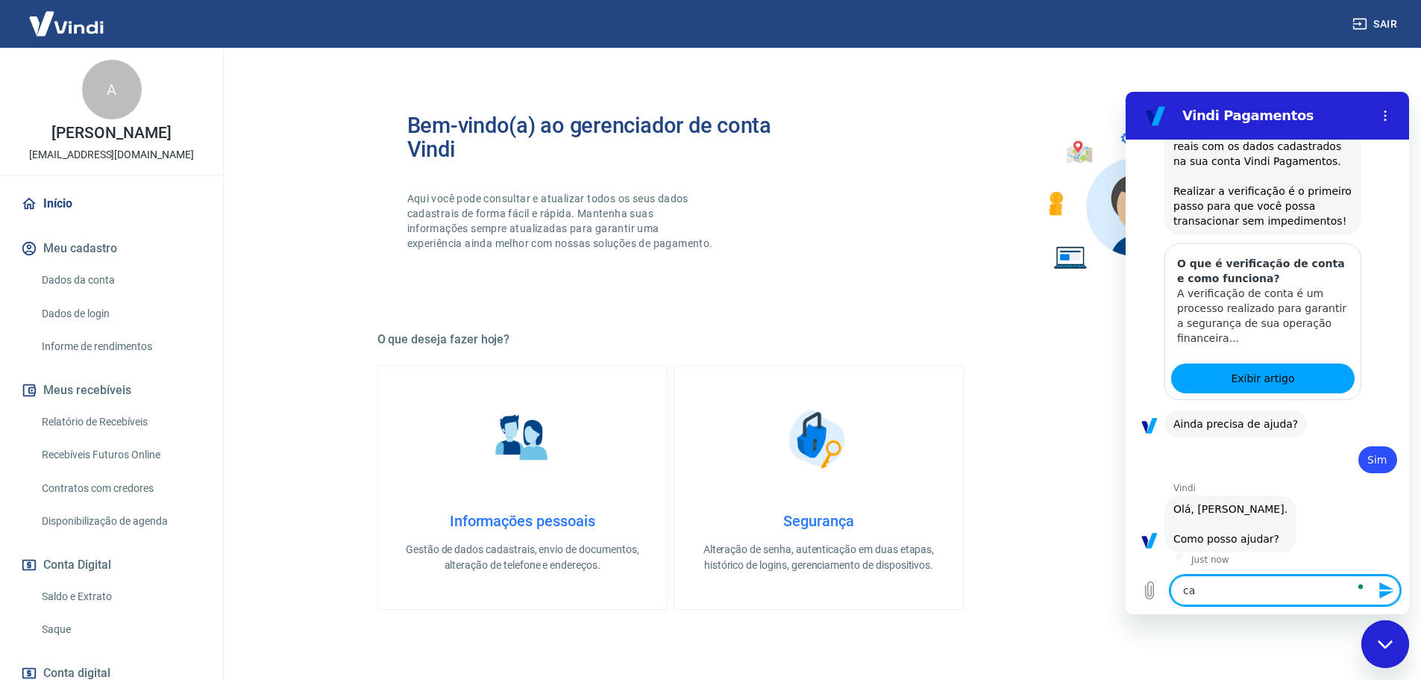
type textarea "can"
type textarea "x"
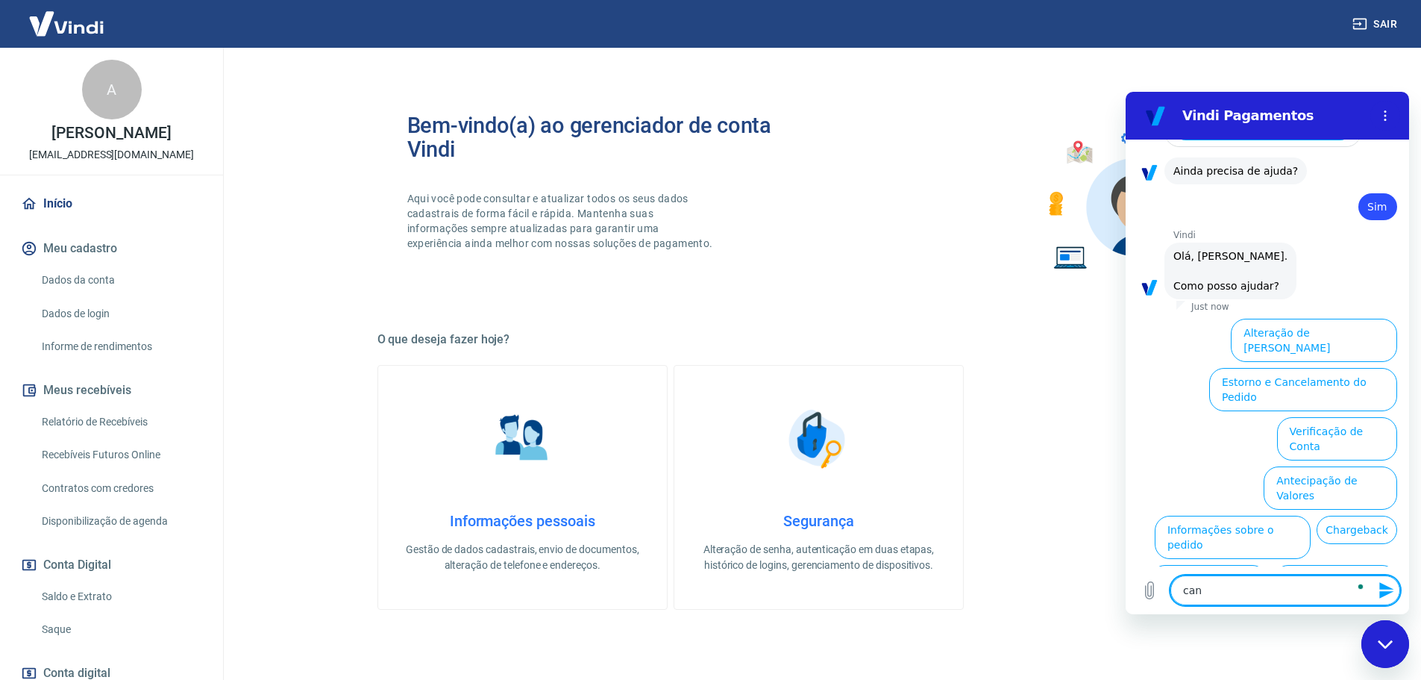
scroll to position [572, 0]
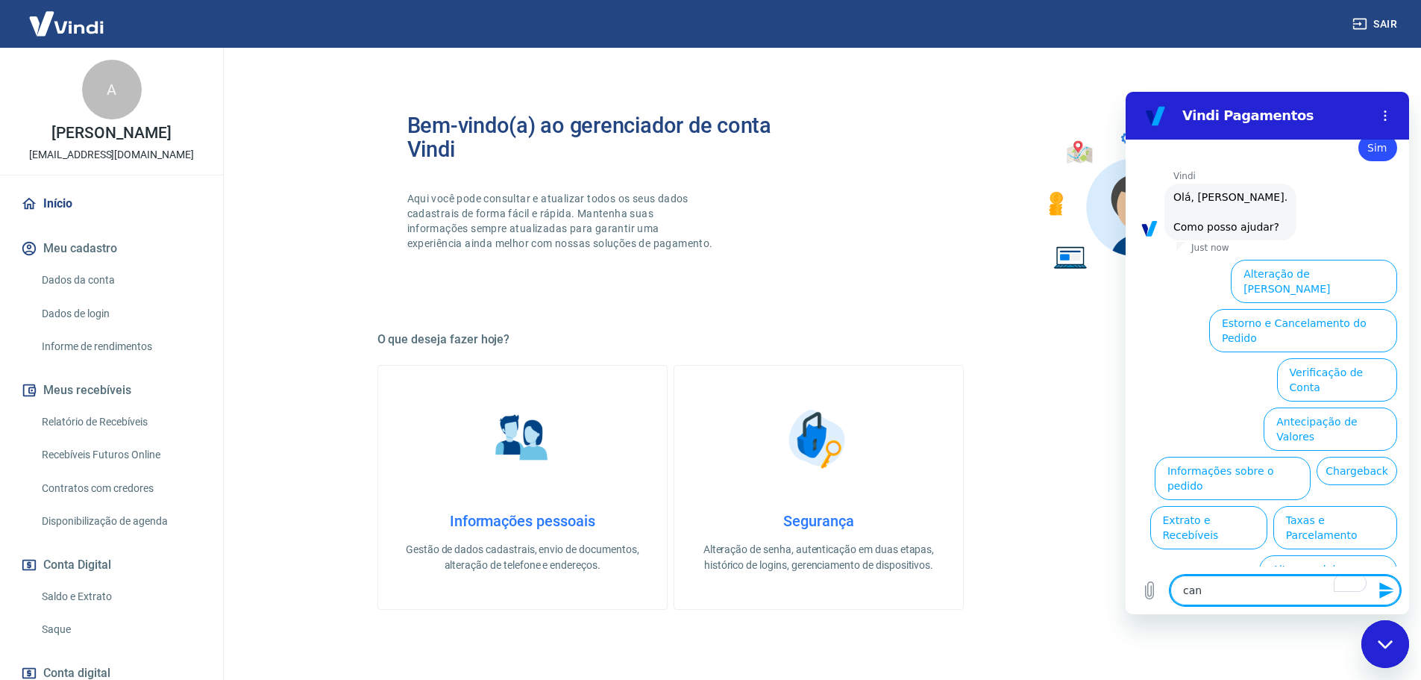
drag, startPoint x: 1222, startPoint y: 586, endPoint x: 1173, endPoint y: 589, distance: 49.3
click at [1173, 589] on textarea "can" at bounding box center [1286, 590] width 230 height 30
type textarea "c"
type textarea "x"
type textarea "ca"
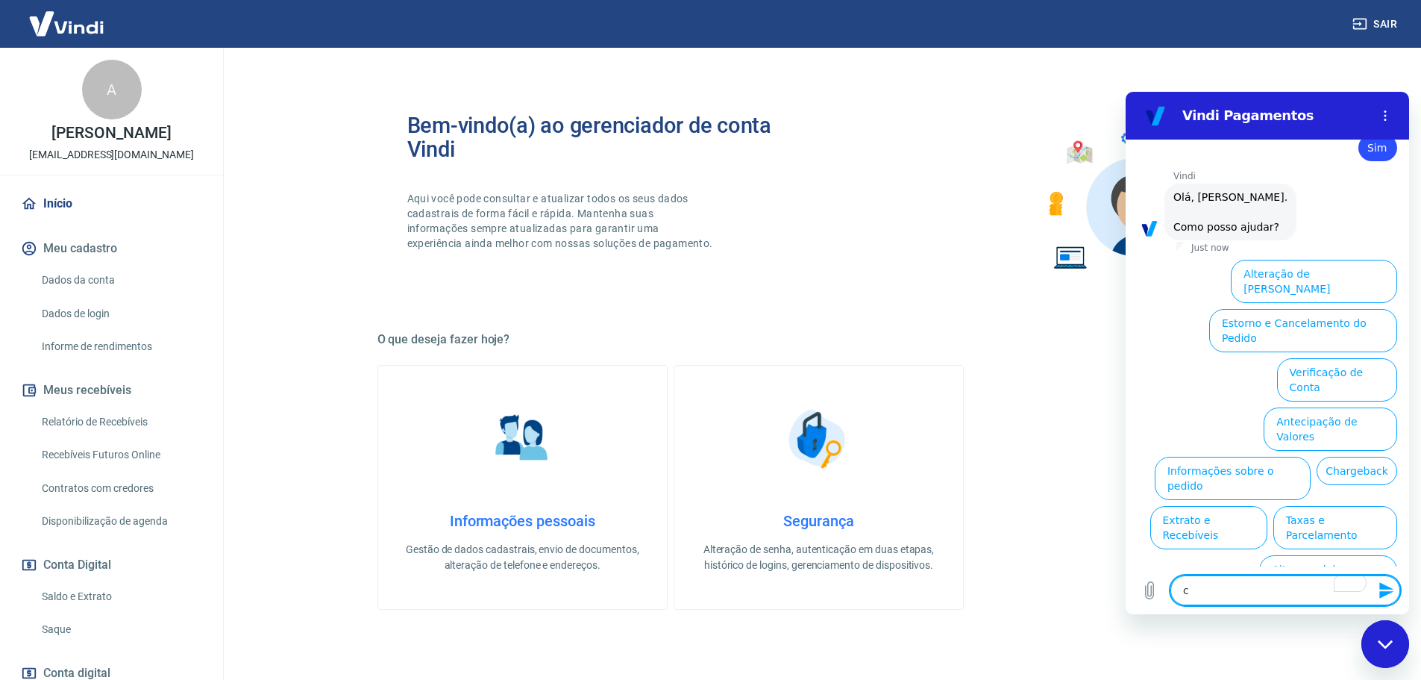
type textarea "x"
type textarea "can"
type textarea "x"
type textarea "canc"
type textarea "x"
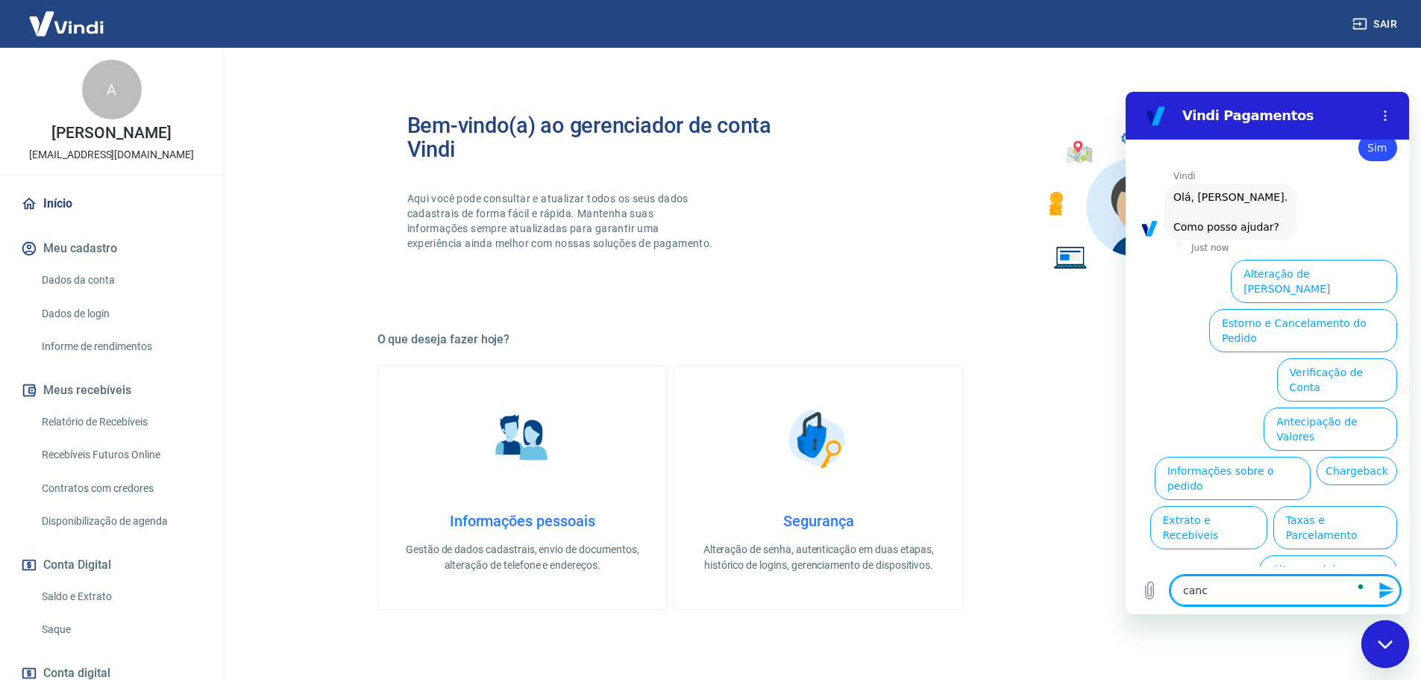
type textarea "cance"
type textarea "x"
type textarea "cancel"
type textarea "x"
type textarea "cancela"
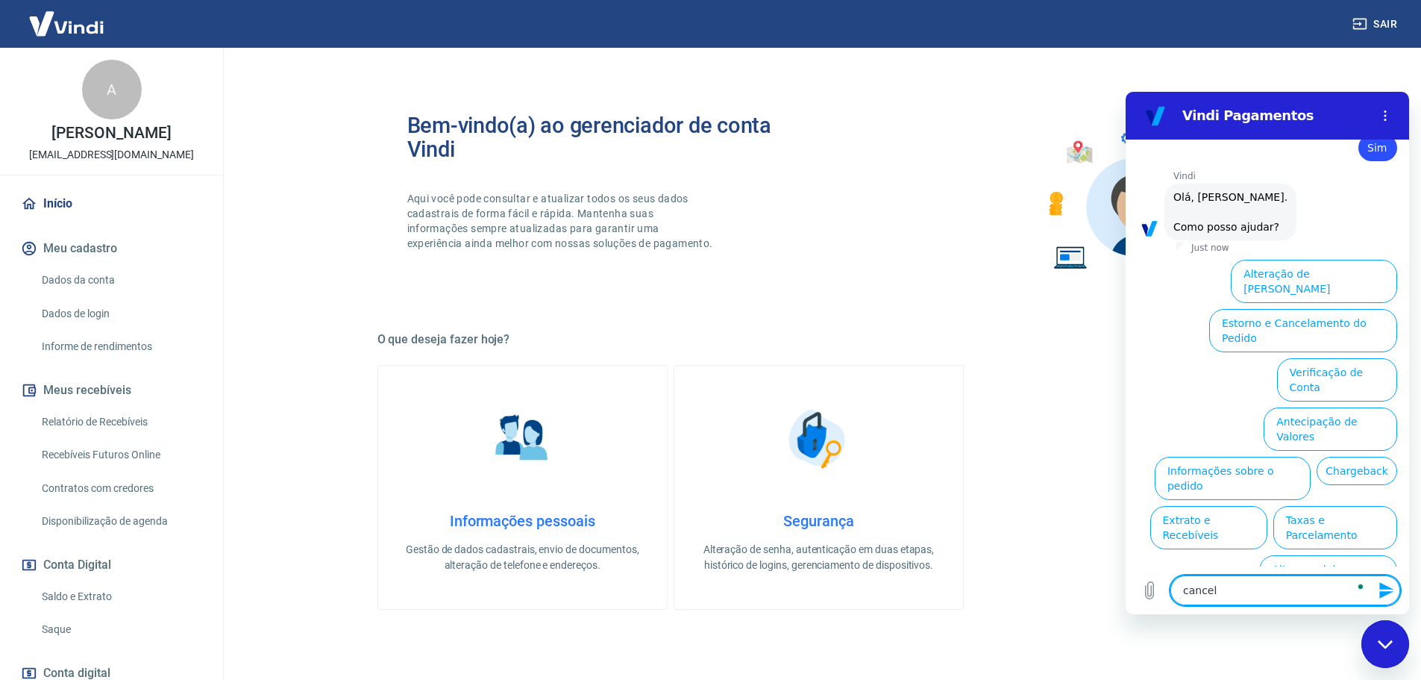
type textarea "x"
type textarea "cancelar"
type textarea "x"
type textarea "cancelar"
type textarea "x"
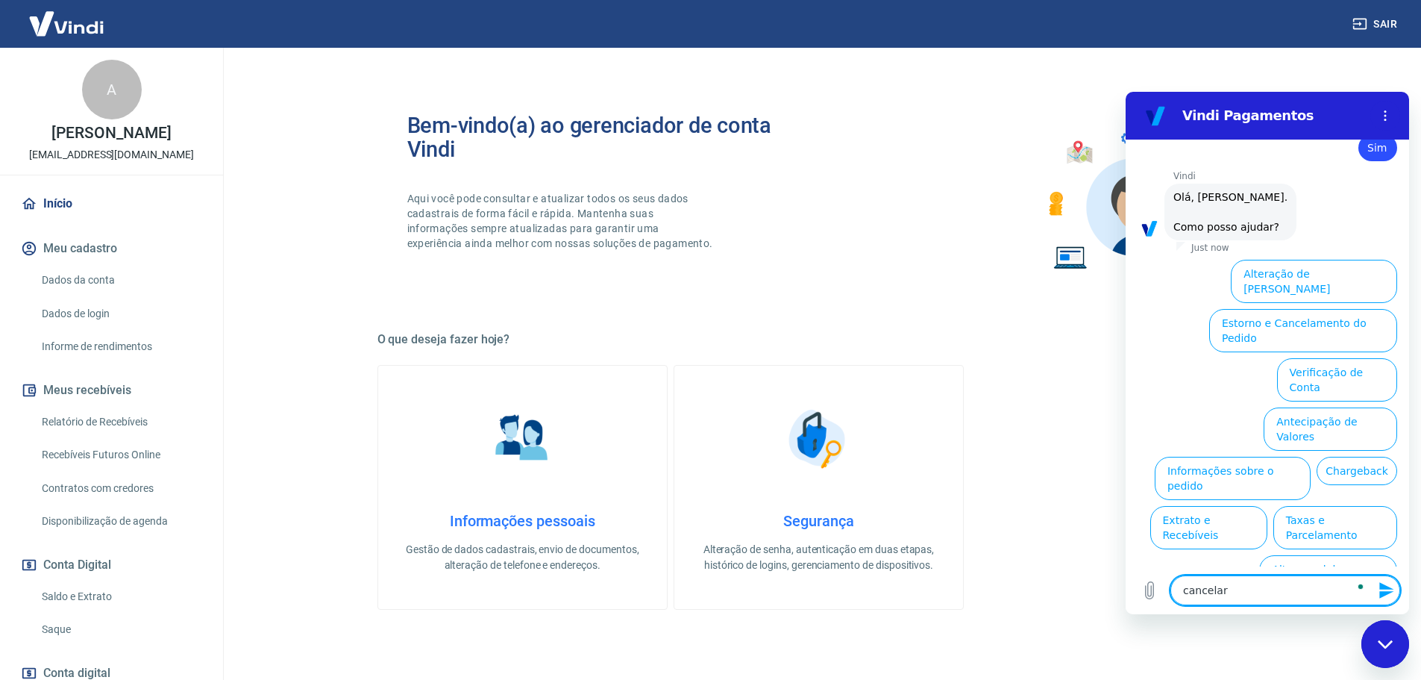
type textarea "cancelar e"
type textarea "x"
type textarea "cancelar en"
type textarea "x"
type textarea "cancelar enc"
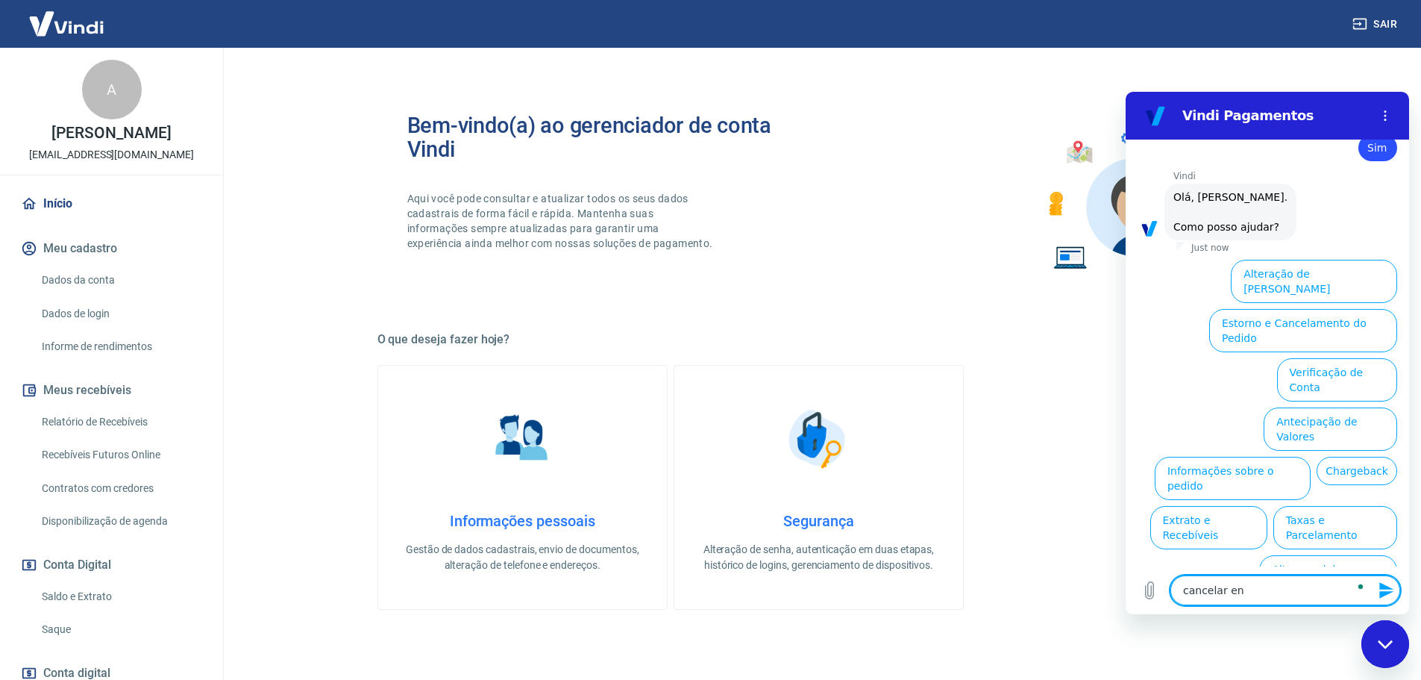
type textarea "x"
type textarea "cancelar ence"
type textarea "x"
type textarea "cancelar encer"
type textarea "x"
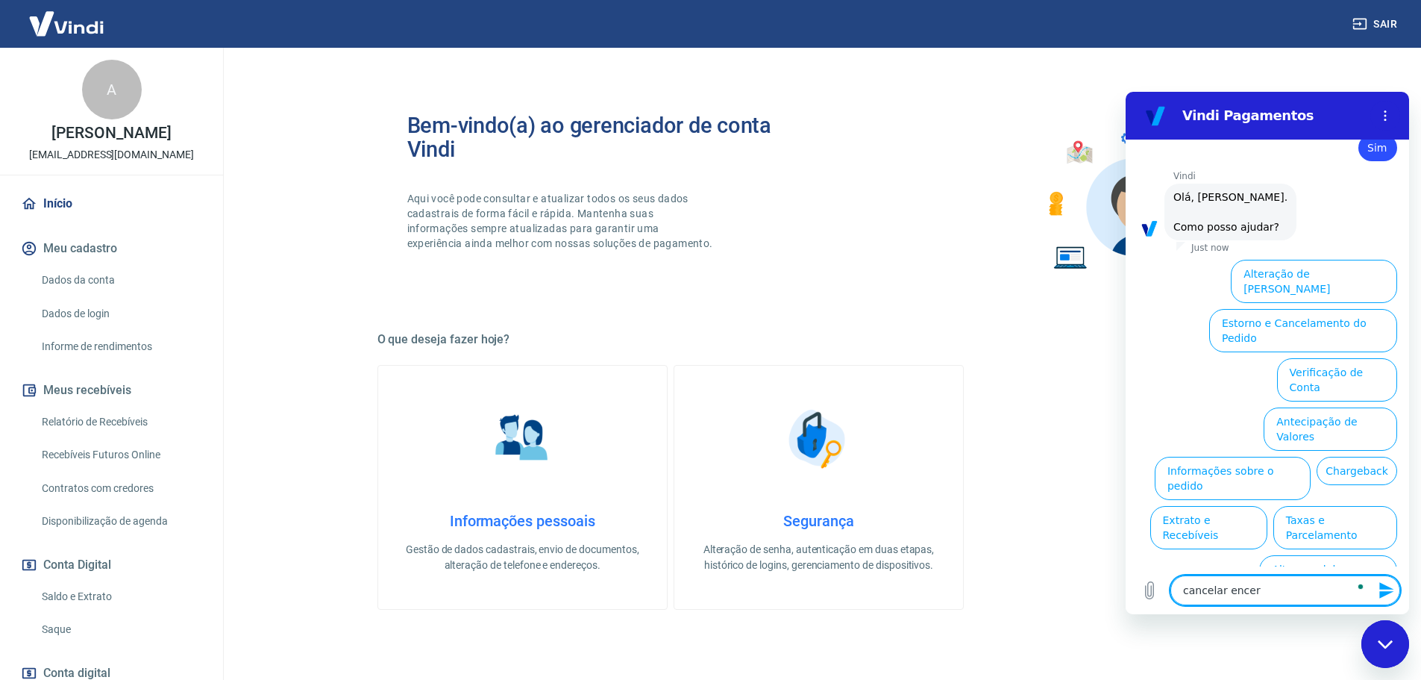
type textarea "cancelar encerr"
type textarea "x"
type textarea "cancelar encerra"
type textarea "x"
type textarea "cancelar encerrar"
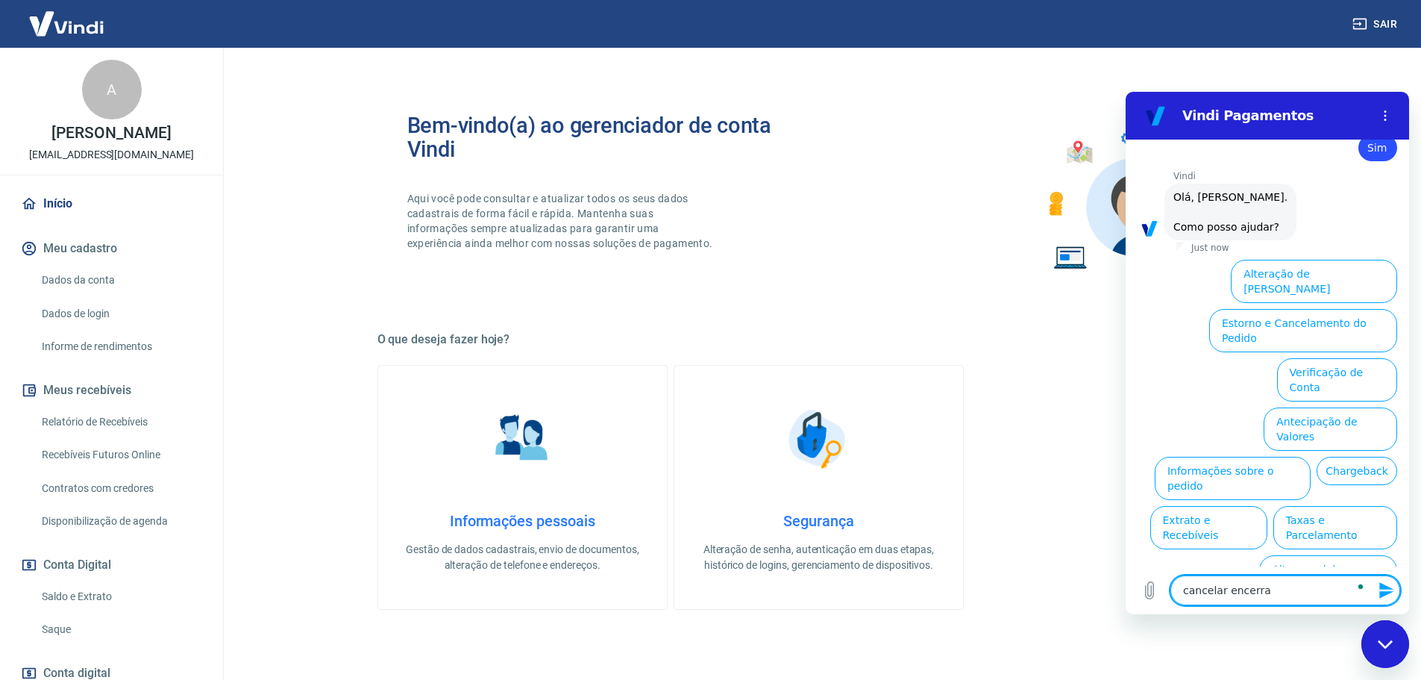
type textarea "x"
type textarea "cancelar encerrar"
type textarea "x"
type textarea "cancelar encerrar c"
type textarea "x"
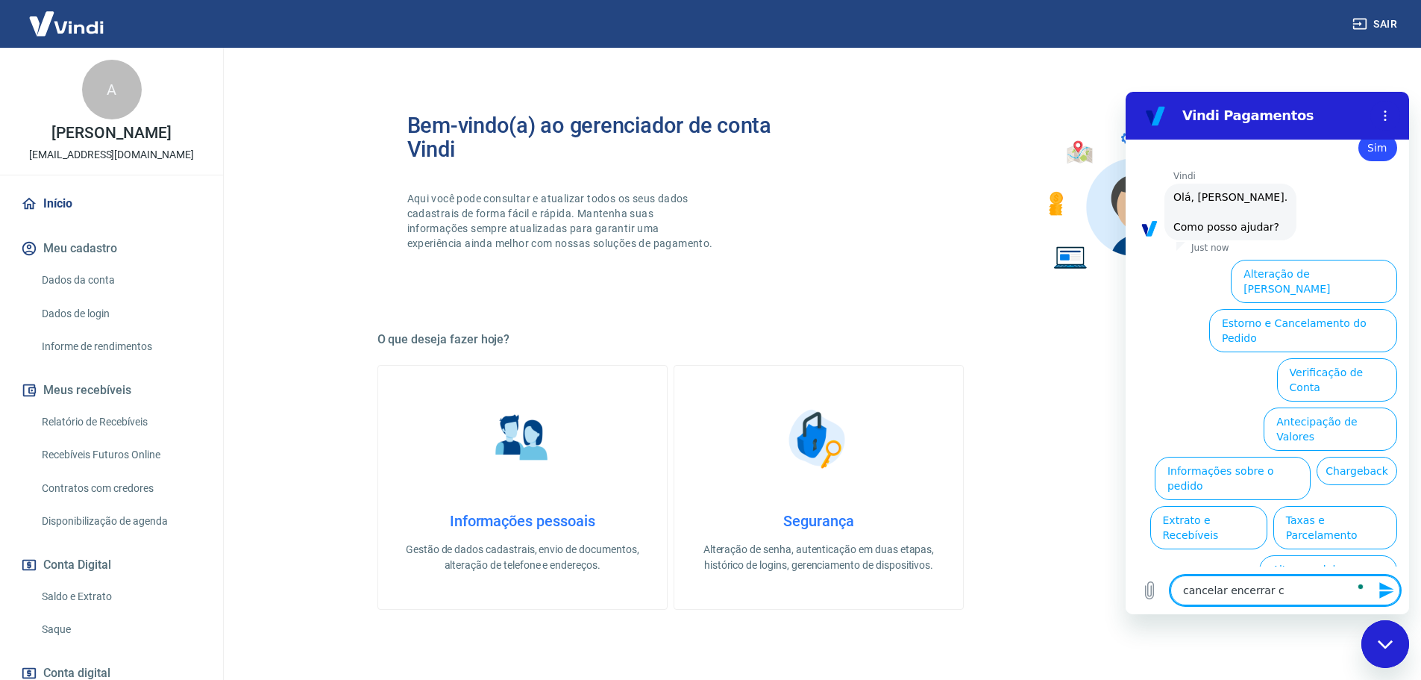
type textarea "cancelar encerrar co"
type textarea "x"
type textarea "cancelar encerrar con"
type textarea "x"
type textarea "cancelar encerrar cont"
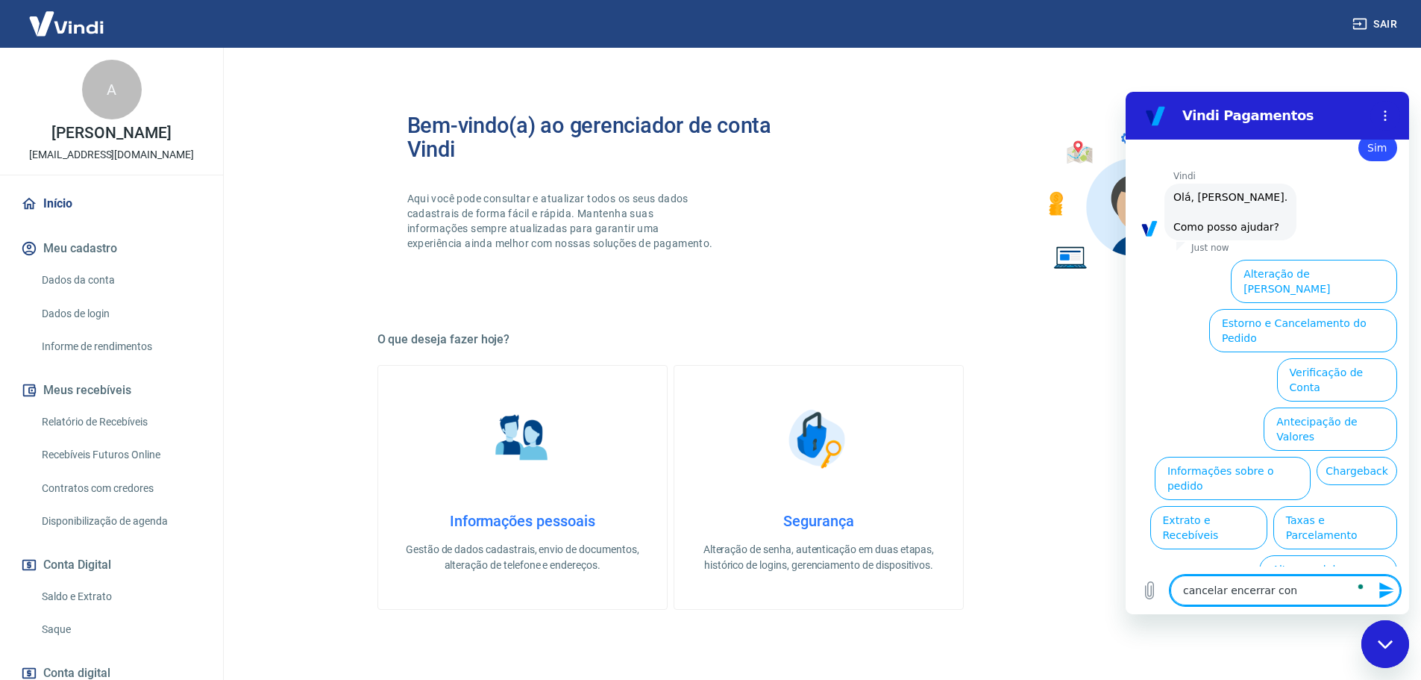
type textarea "x"
type textarea "cancelar encerrar conta"
type textarea "x"
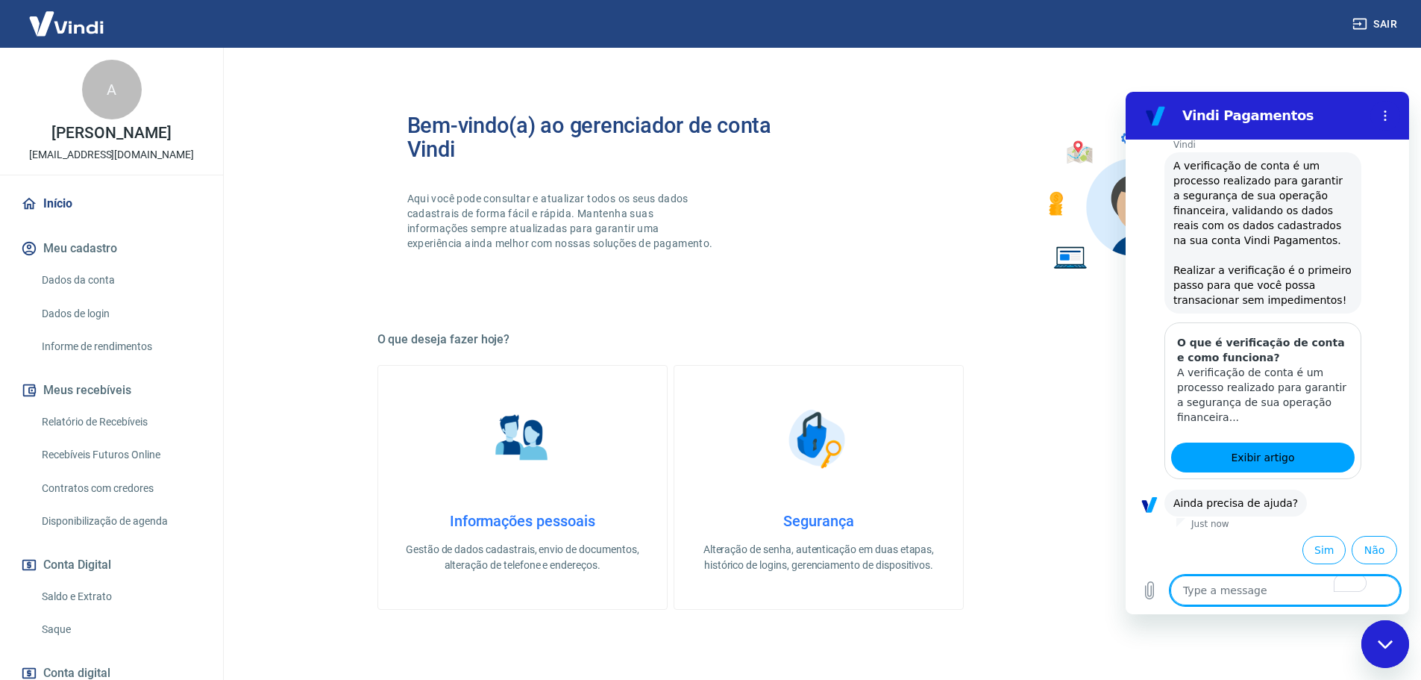
scroll to position [720, 0]
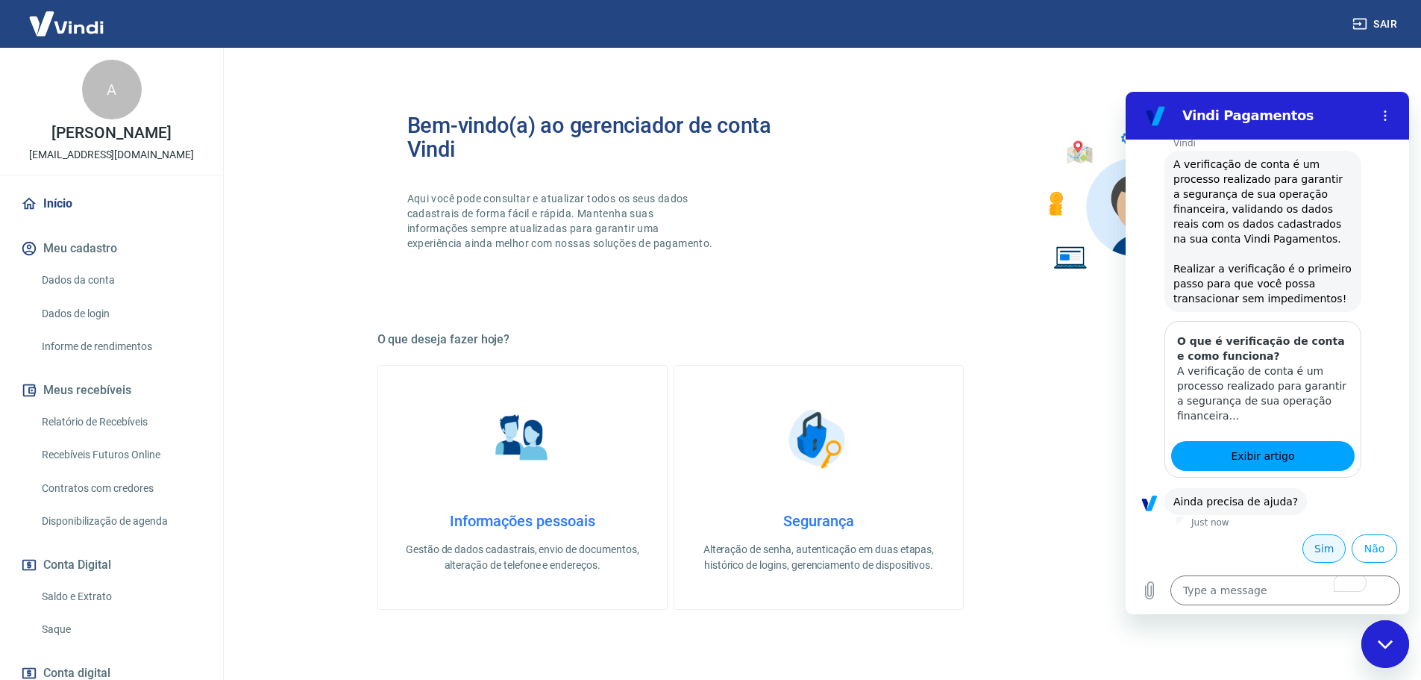
click at [1305, 546] on button "Sim" at bounding box center [1324, 548] width 43 height 28
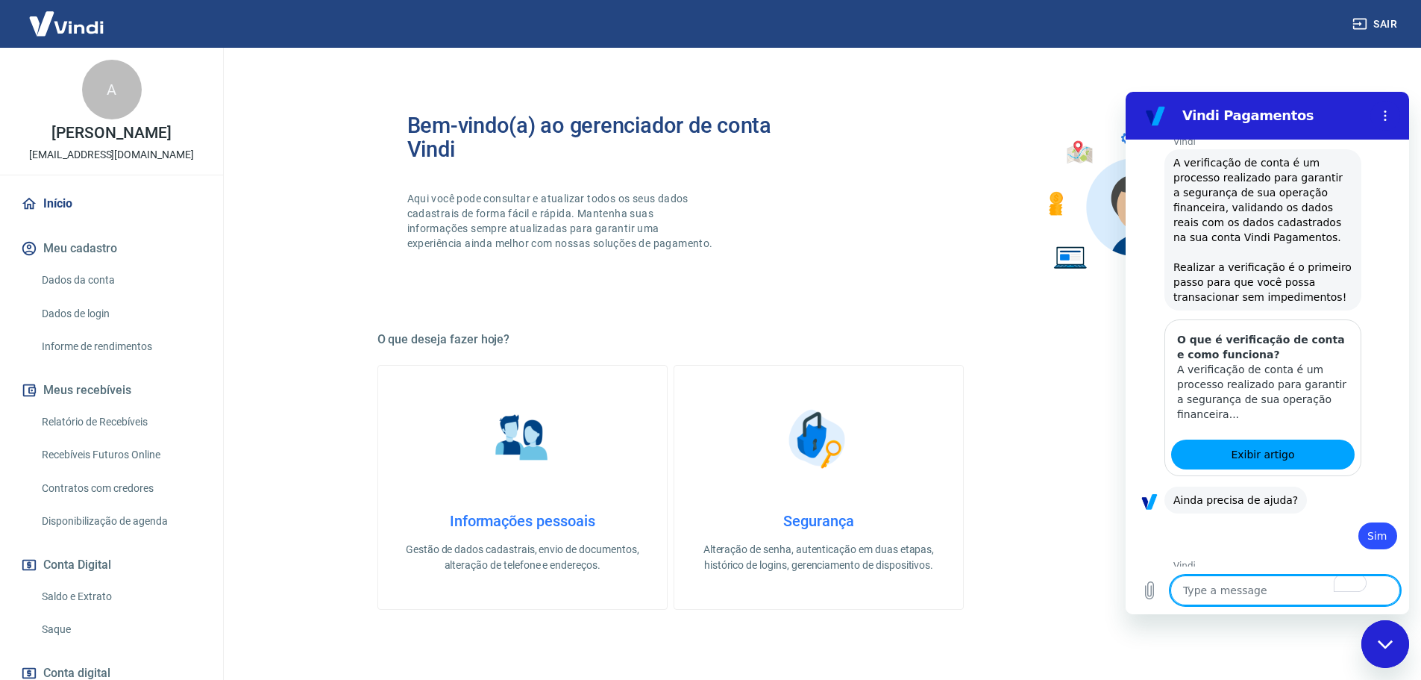
type textarea "x"
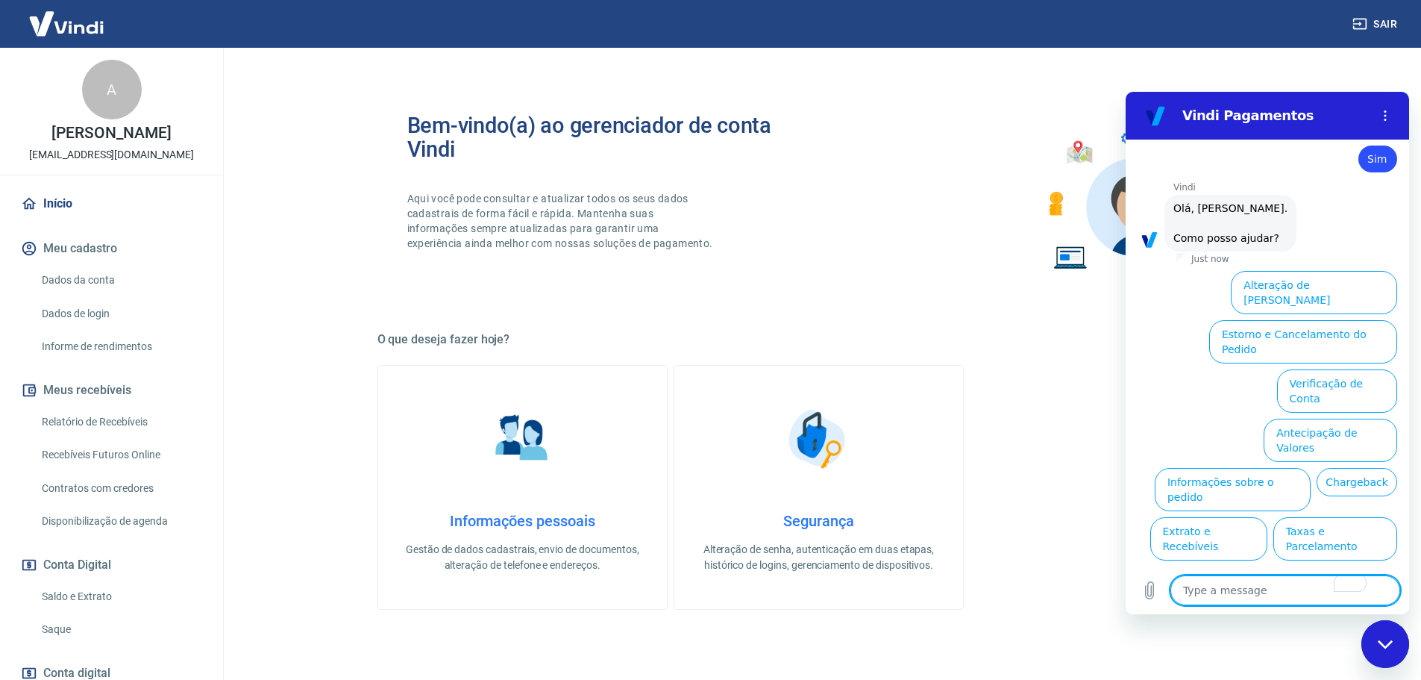
scroll to position [1109, 0]
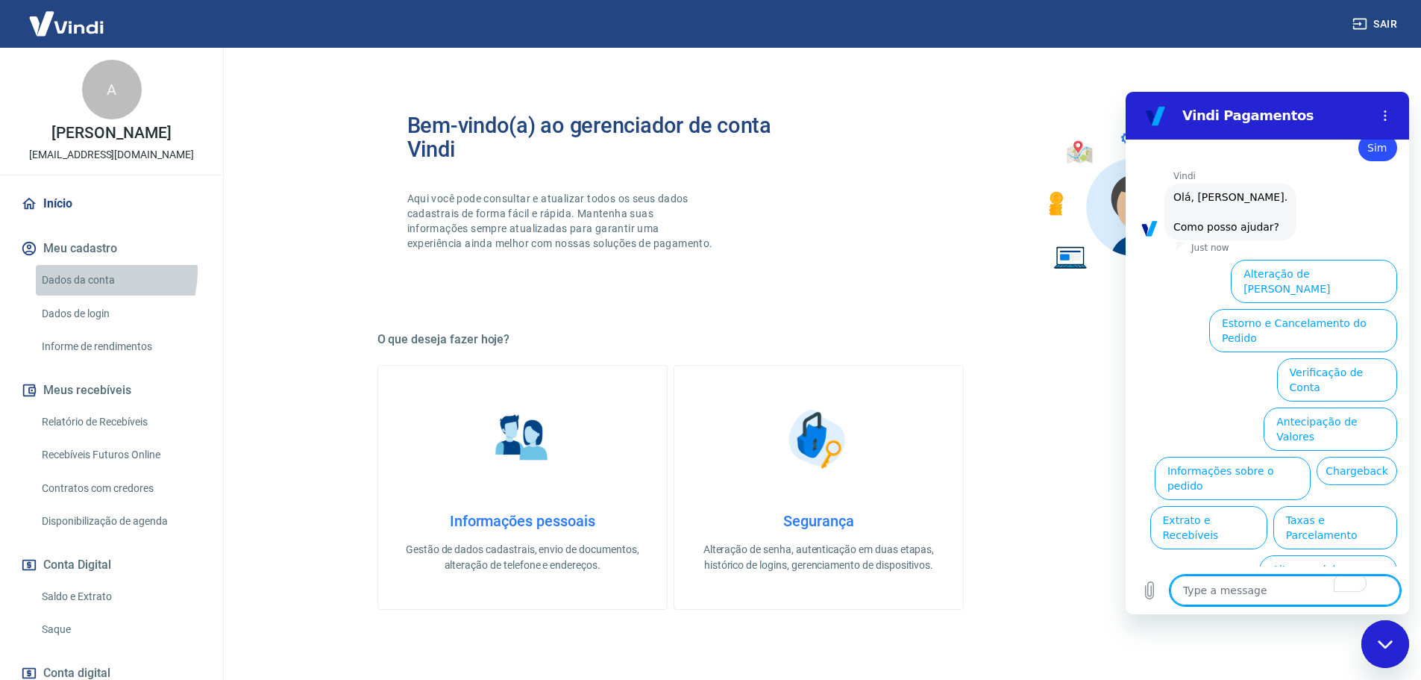
click at [84, 271] on link "Dados da conta" at bounding box center [120, 280] width 169 height 31
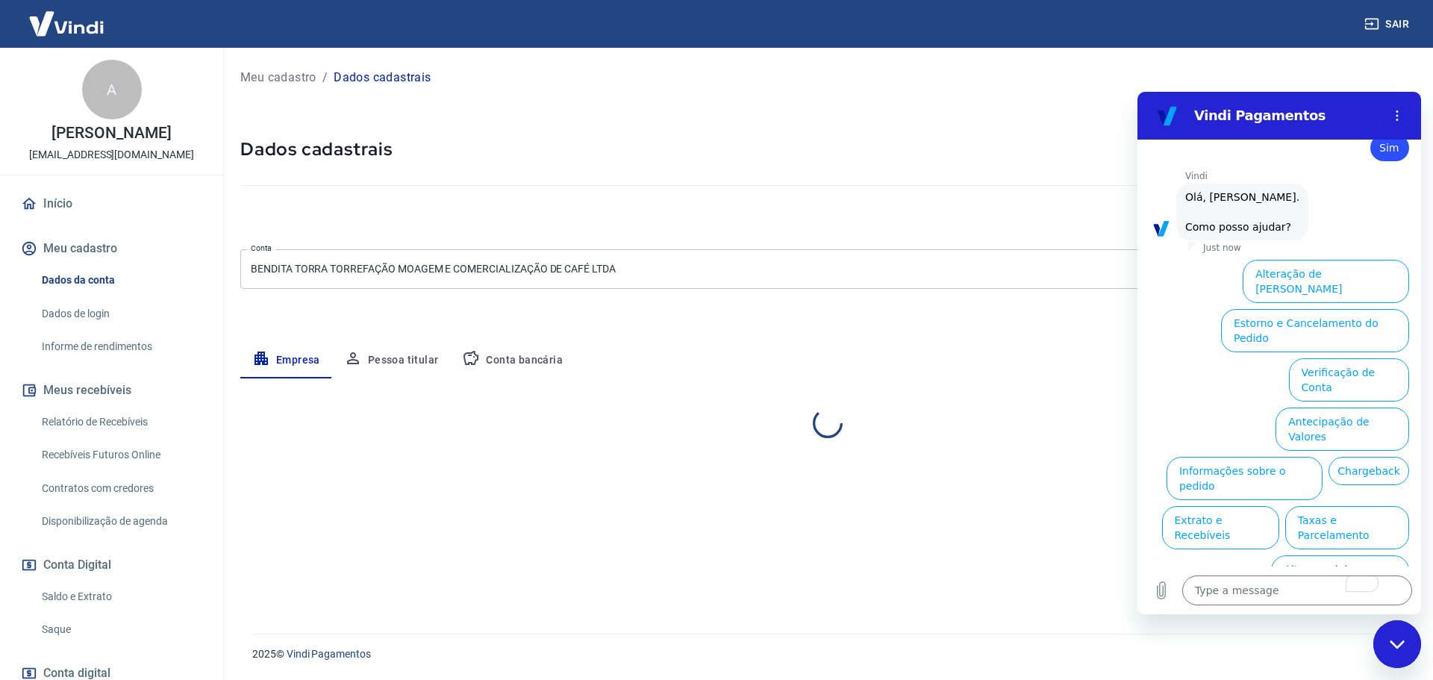
select select "MG"
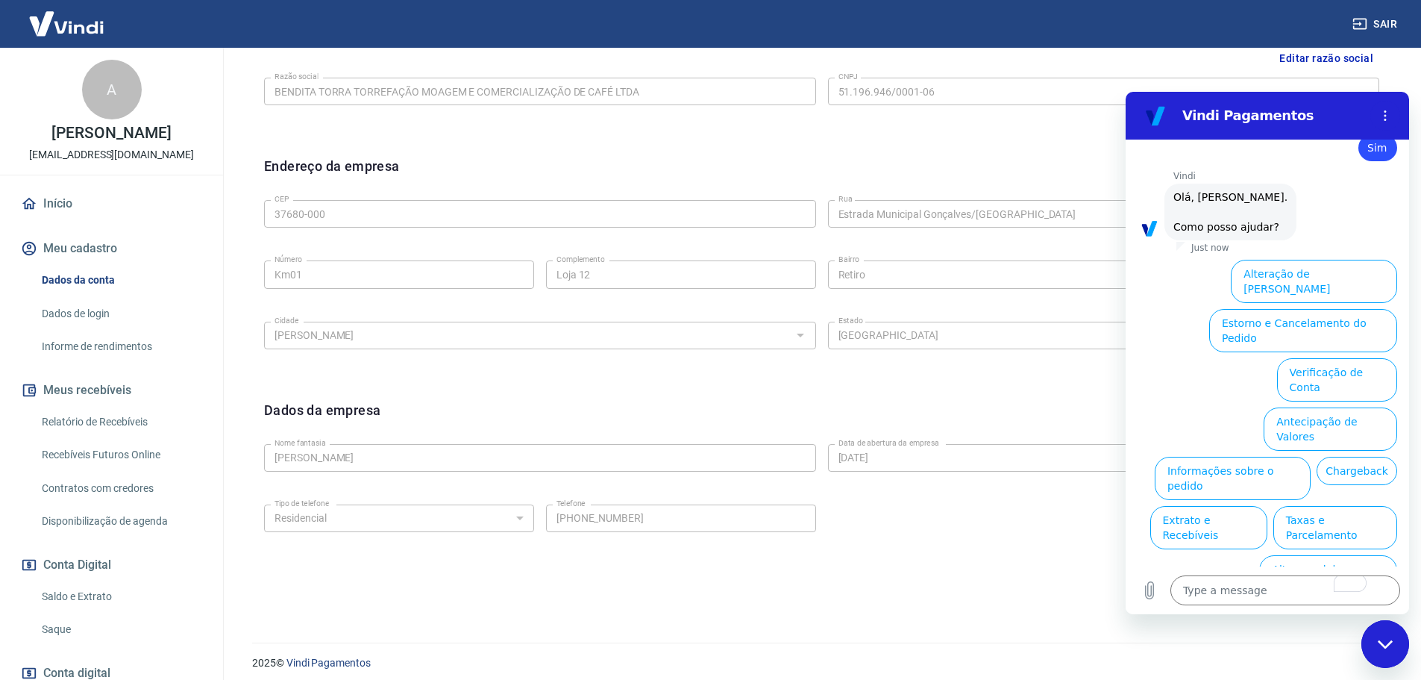
scroll to position [396, 0]
click at [1384, 646] on icon "Close messaging window" at bounding box center [1384, 643] width 15 height 8
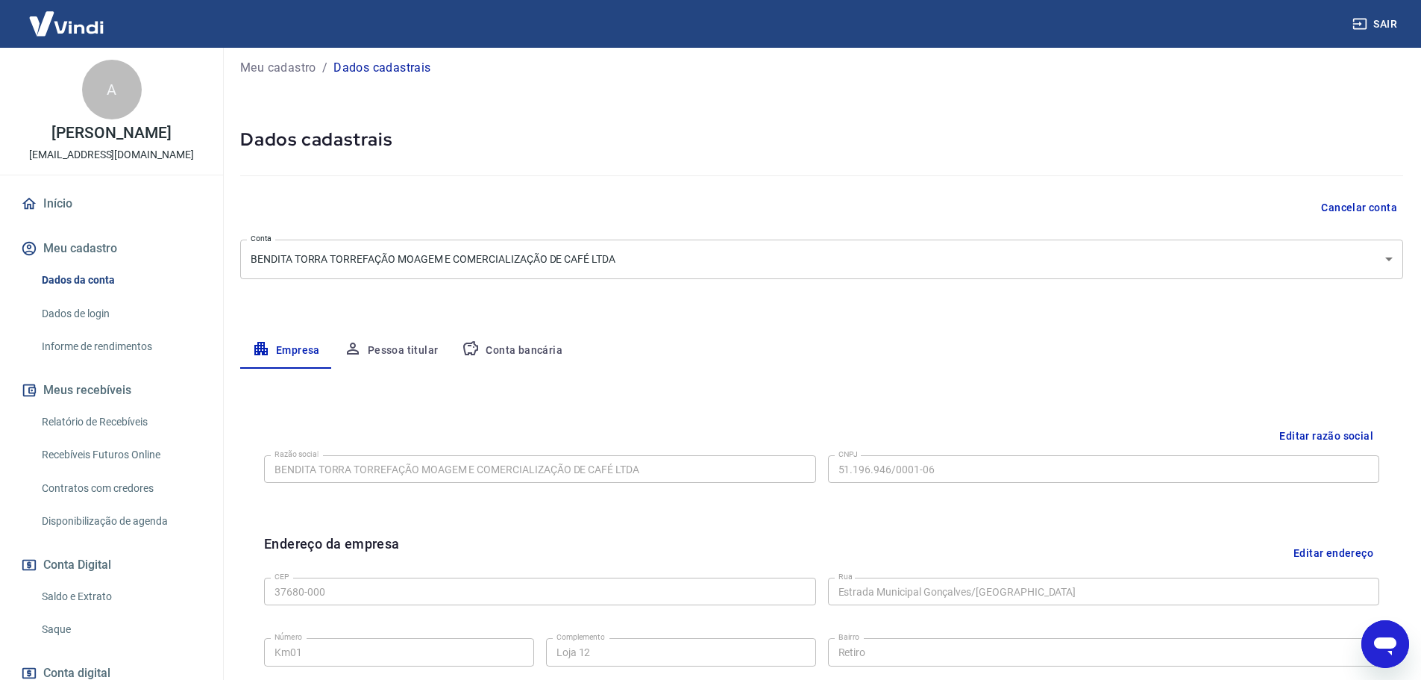
scroll to position [0, 0]
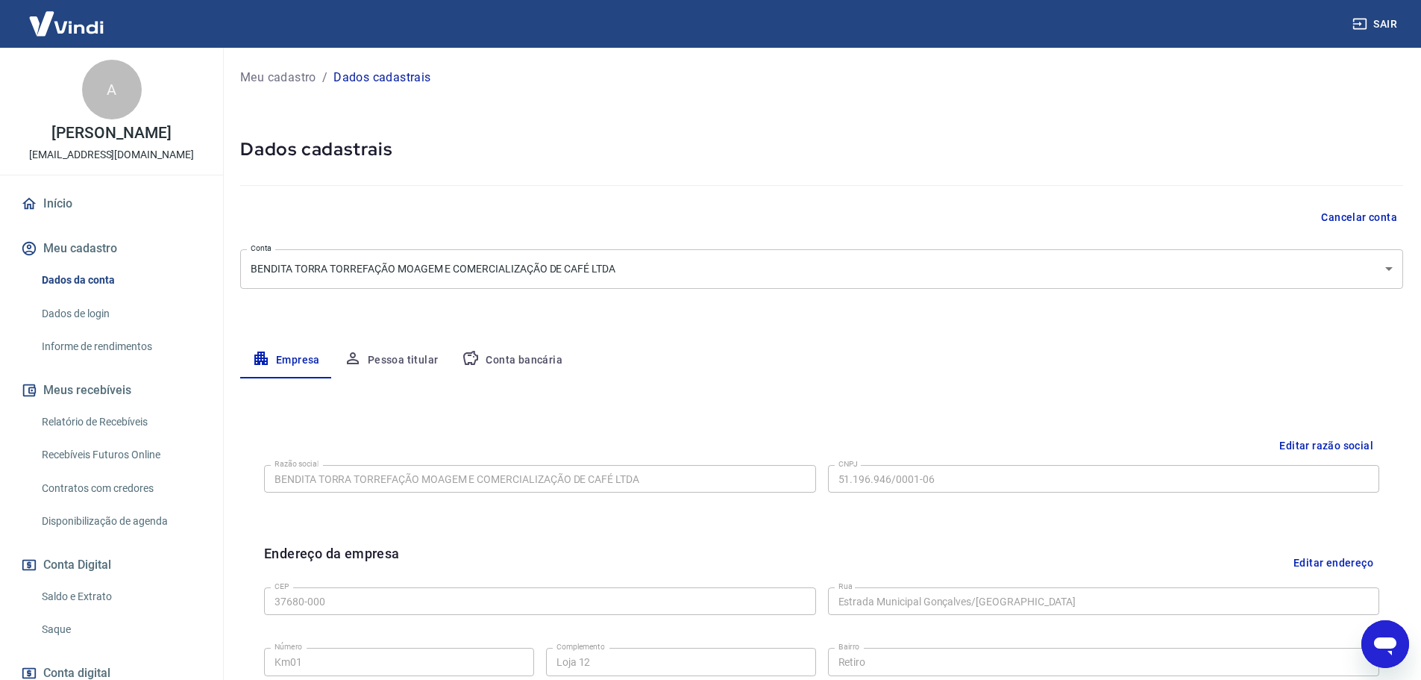
click at [1357, 211] on button "Cancelar conta" at bounding box center [1359, 218] width 88 height 28
type textarea "x"
click at [1386, 22] on button "Sair" at bounding box center [1377, 24] width 54 height 28
